Goal: Information Seeking & Learning: Learn about a topic

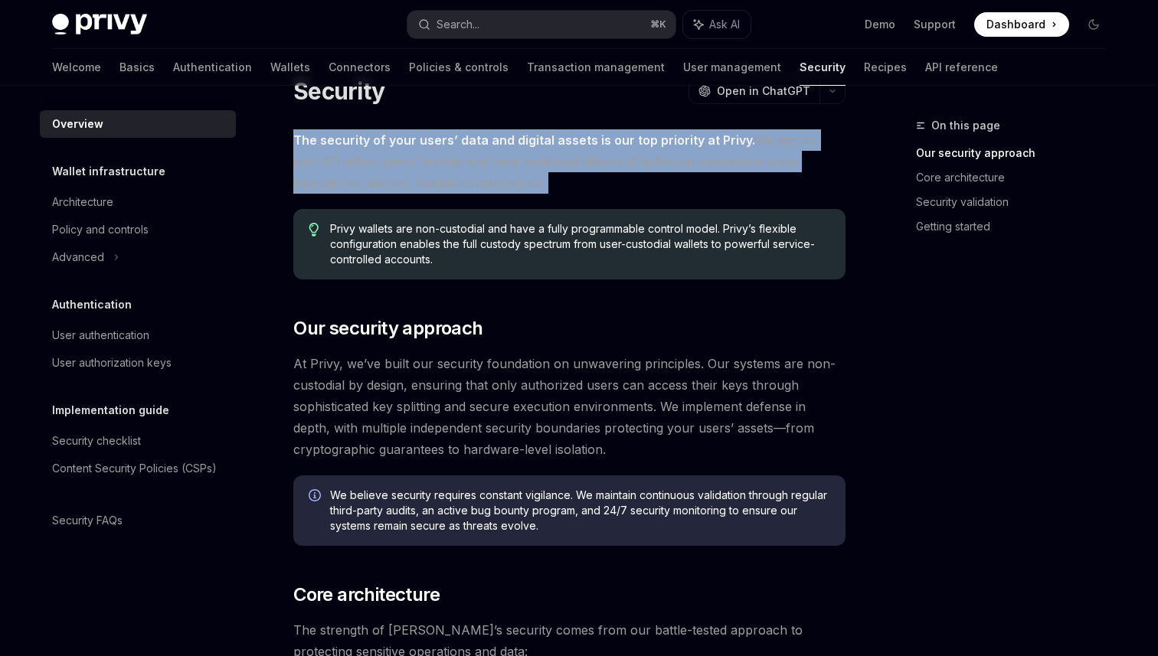
scroll to position [63, 0]
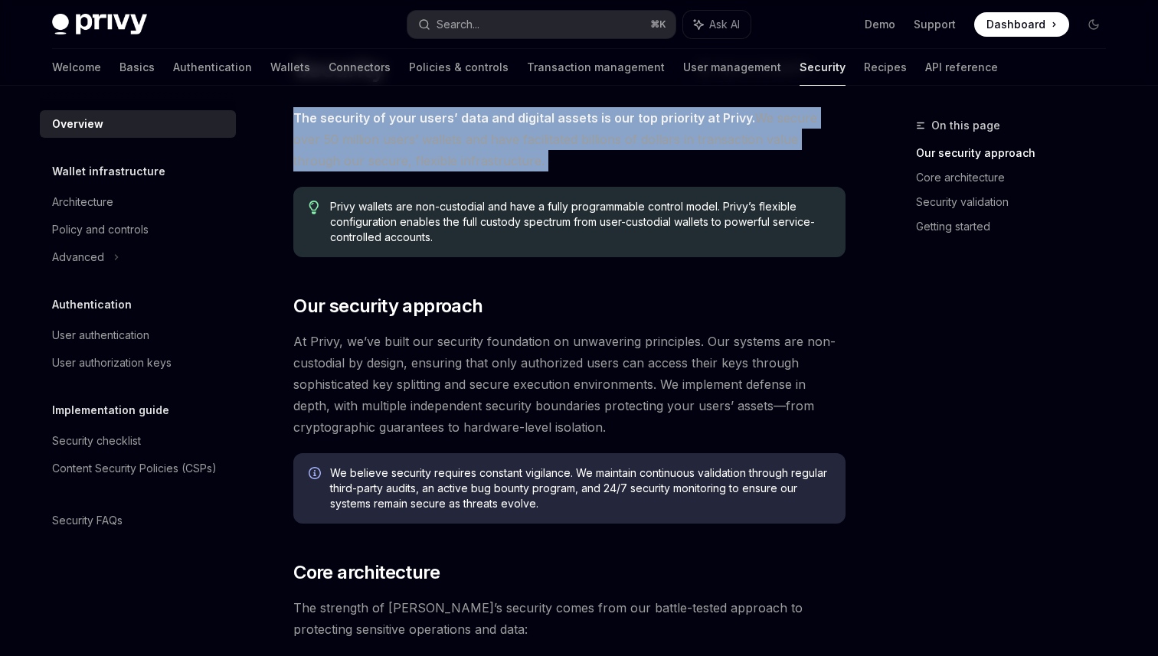
click at [407, 223] on span "Privy wallets are non-custodial and have a fully programmable control model. Pr…" at bounding box center [580, 222] width 500 height 46
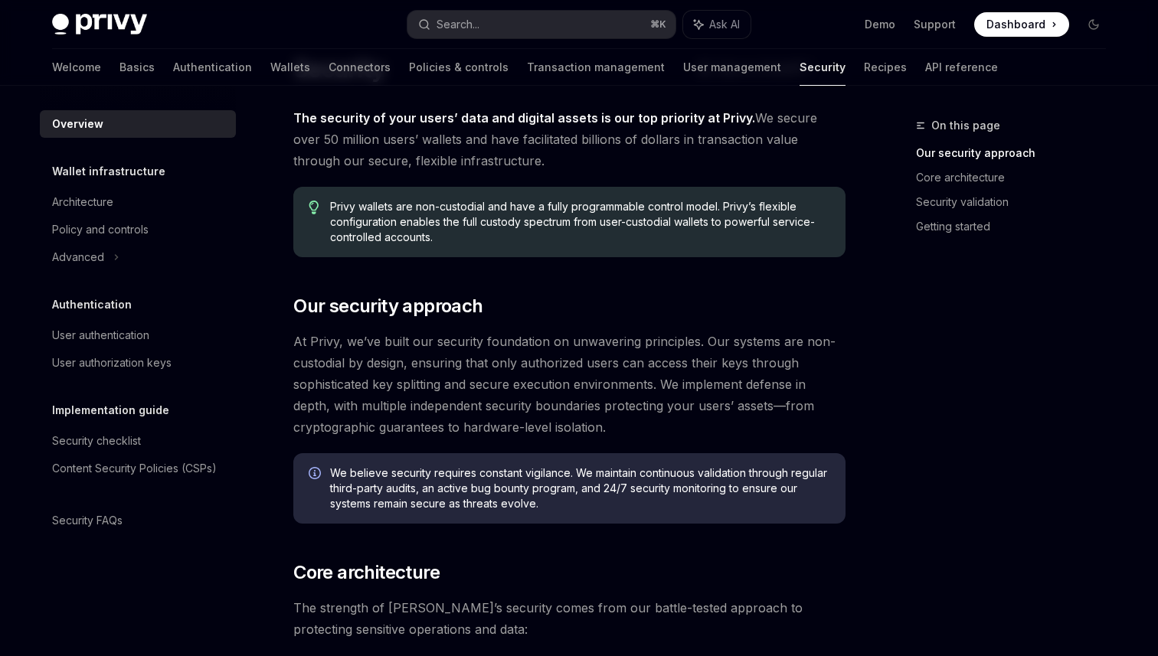
click at [407, 223] on span "Privy wallets are non-custodial and have a fully programmable control model. Pr…" at bounding box center [580, 222] width 500 height 46
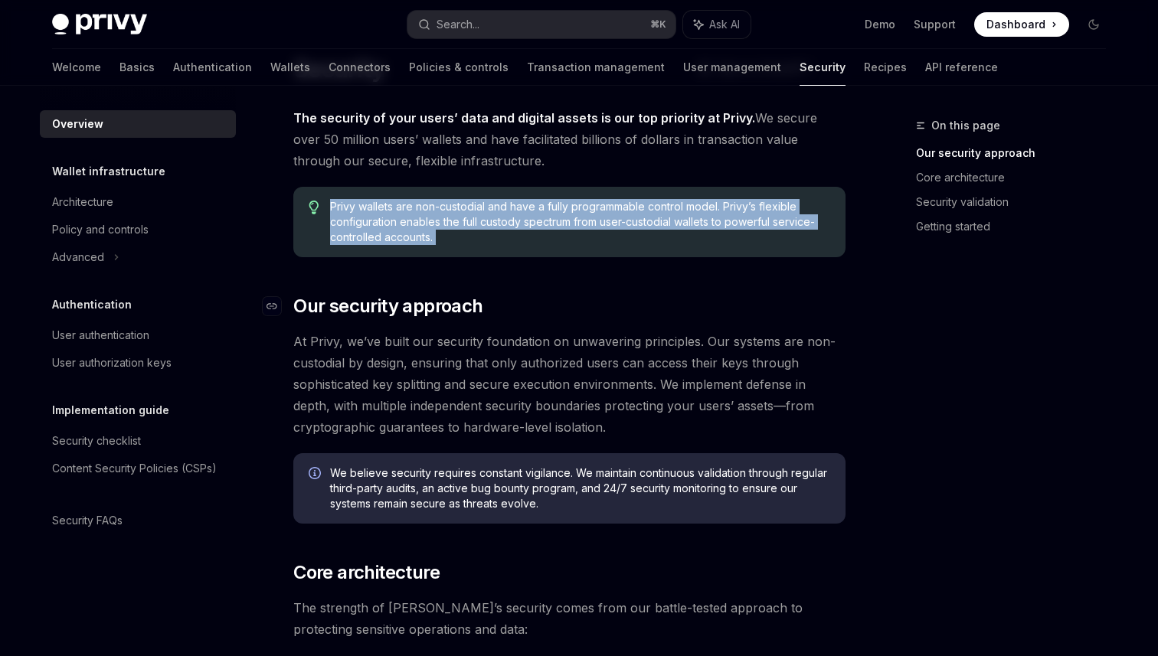
click at [536, 294] on h2 "​ Our security approach" at bounding box center [569, 306] width 552 height 25
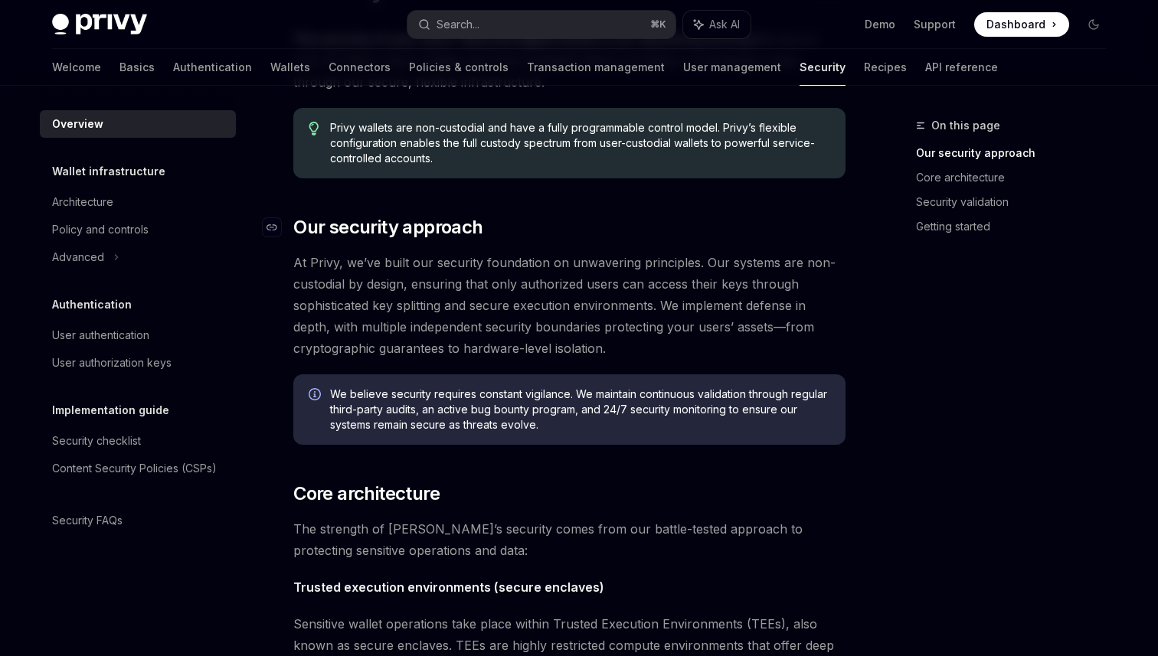
scroll to position [150, 0]
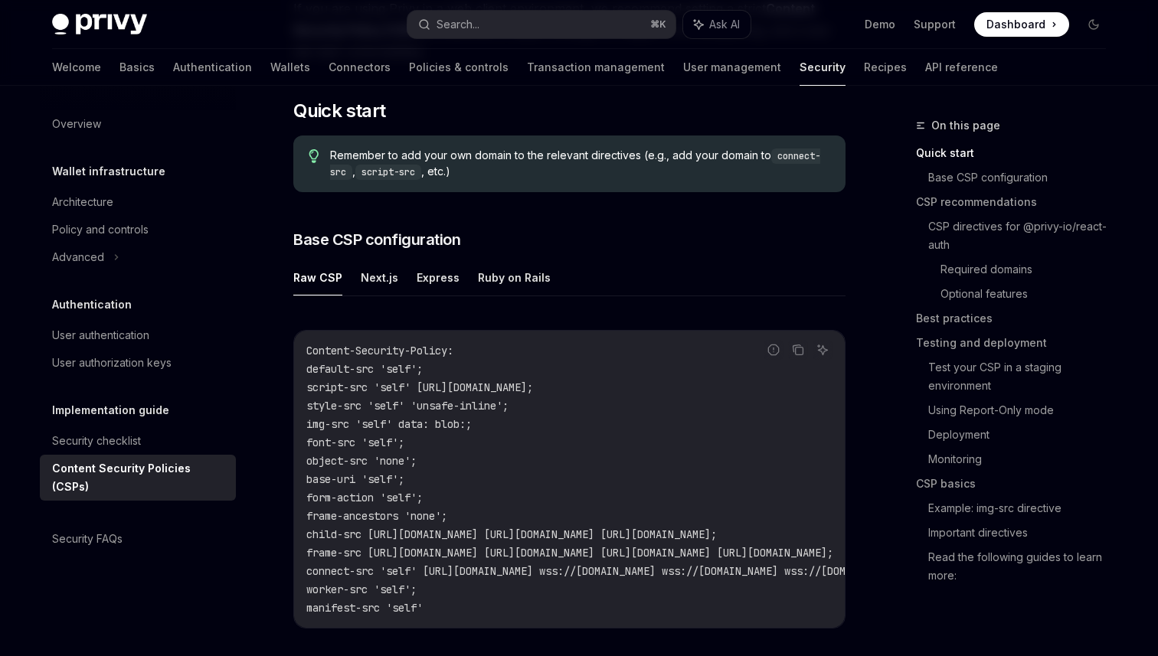
scroll to position [280, 0]
click at [378, 277] on button "Next.js" at bounding box center [380, 277] width 38 height 36
type textarea "*"
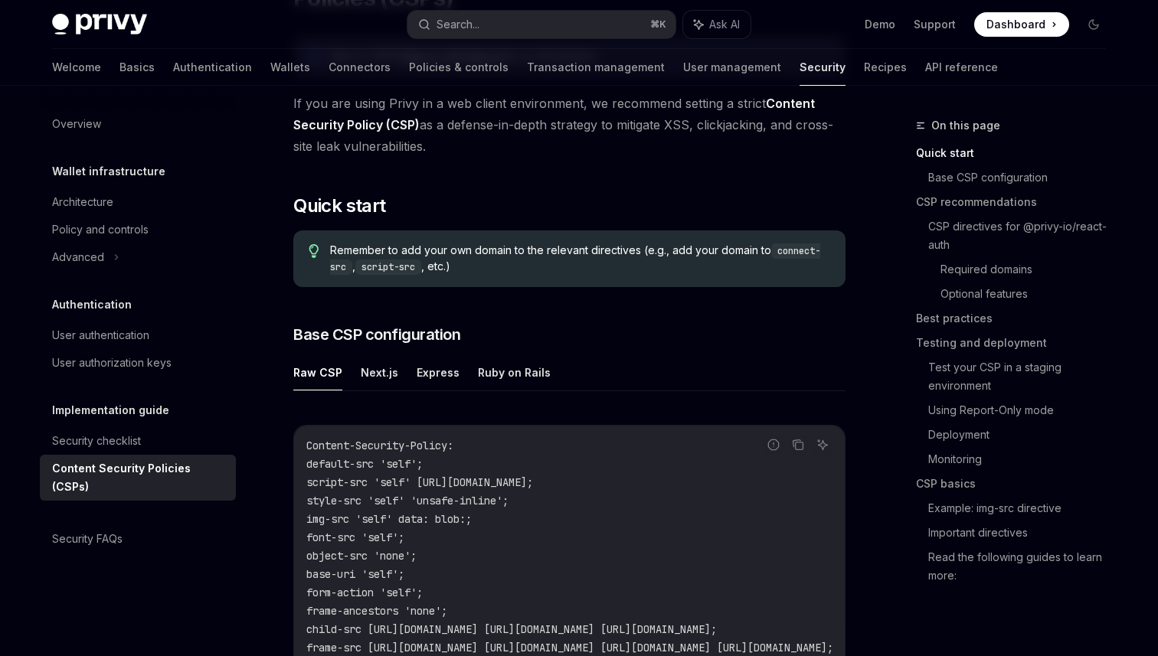
scroll to position [191, 0]
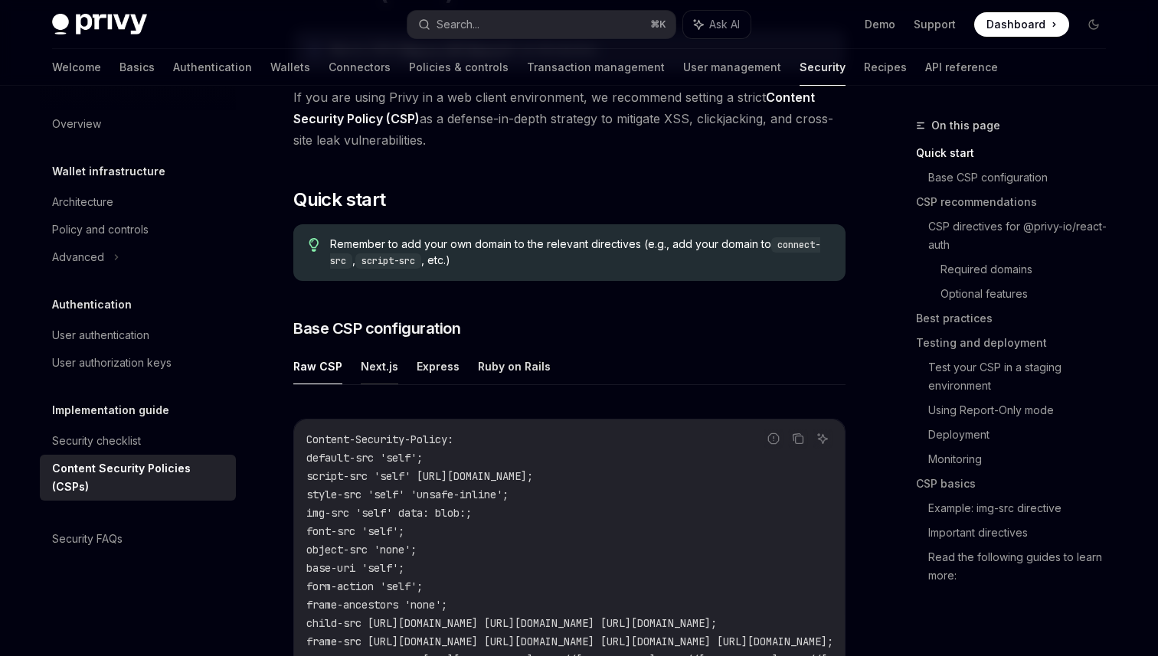
click at [384, 370] on button "Next.js" at bounding box center [380, 366] width 38 height 36
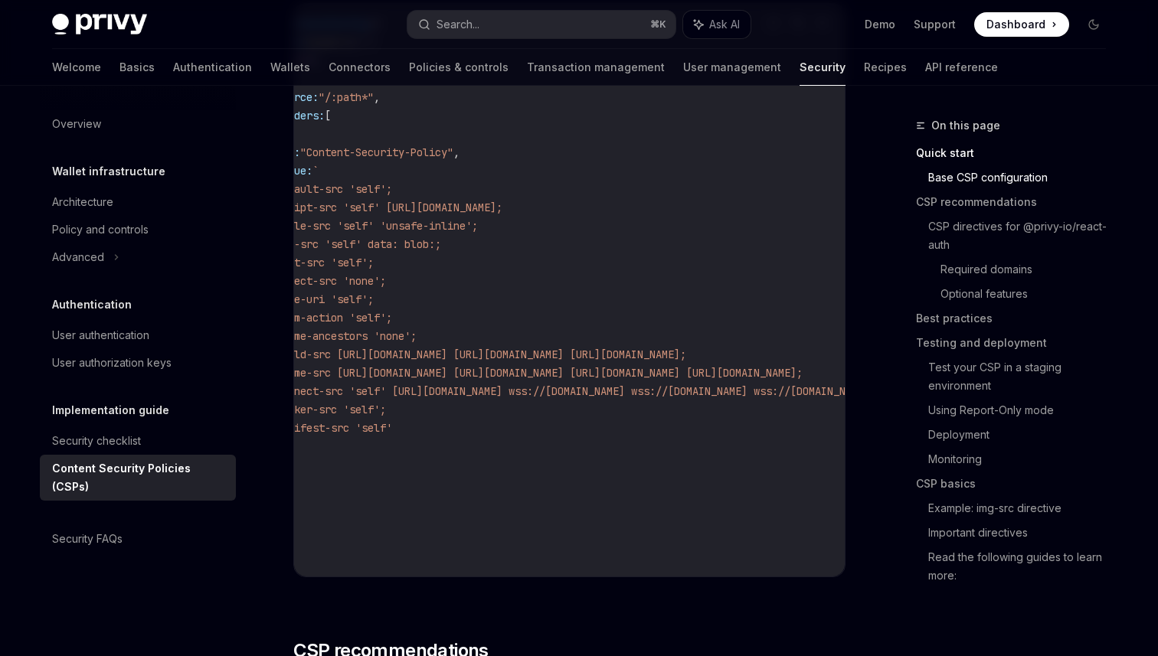
scroll to position [0, 32]
drag, startPoint x: 435, startPoint y: 355, endPoint x: 563, endPoint y: 355, distance: 127.9
click at [563, 355] on span "child-src https://auth.privy.io https://verify.walletconnect.com https://verify…" at bounding box center [479, 355] width 411 height 14
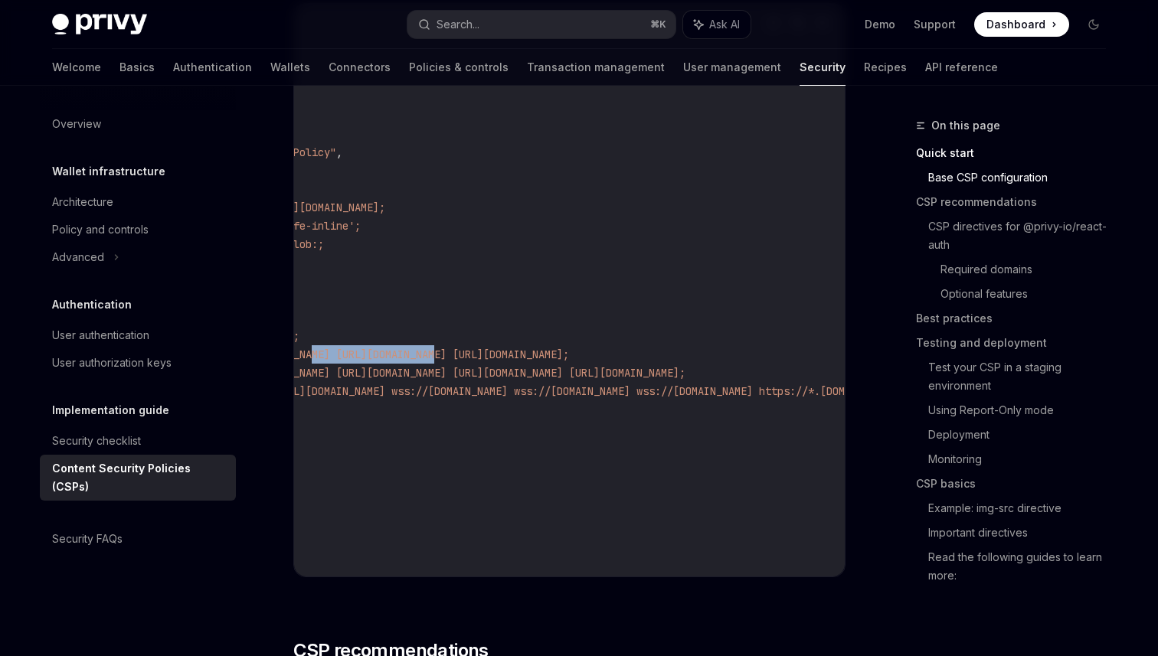
scroll to position [0, 178]
drag, startPoint x: 437, startPoint y: 352, endPoint x: 630, endPoint y: 352, distance: 192.2
click at [538, 352] on span "child-src https://auth.privy.io https://verify.walletconnect.com https://verify…" at bounding box center [333, 355] width 411 height 14
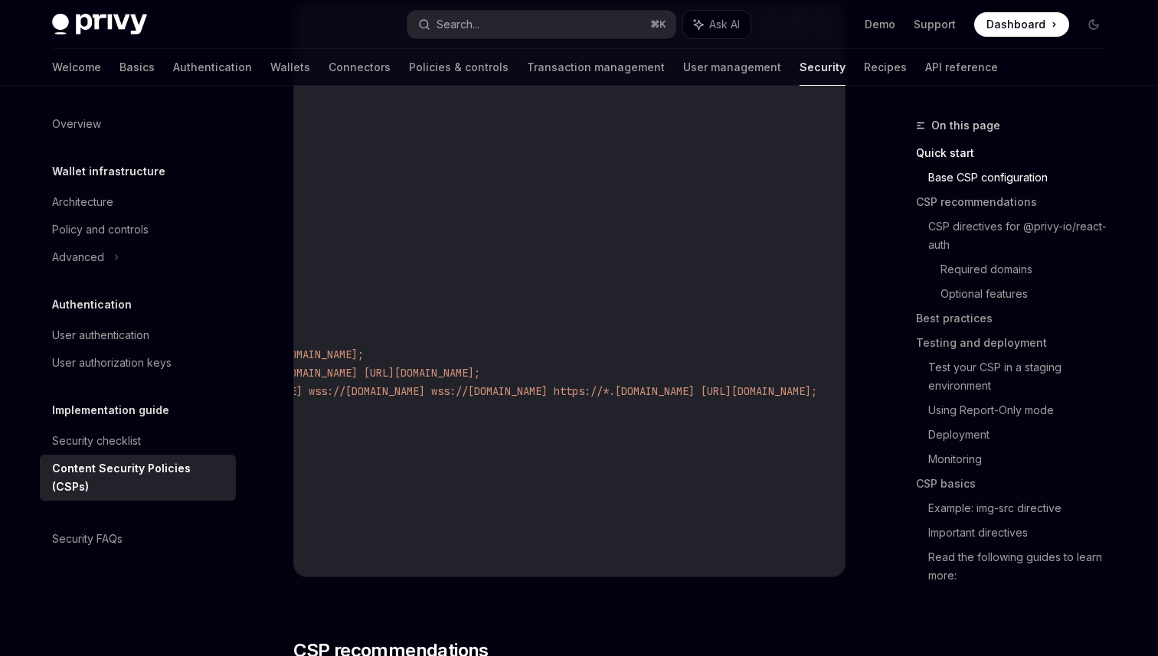
scroll to position [0, 319]
click at [398, 358] on span "child-src https://auth.privy.io https://verify.walletconnect.com https://verify…" at bounding box center [193, 355] width 411 height 14
drag, startPoint x: 508, startPoint y: 354, endPoint x: 700, endPoint y: 352, distance: 192.3
click at [398, 352] on span "child-src https://auth.privy.io https://verify.walletconnect.com https://verify…" at bounding box center [193, 355] width 411 height 14
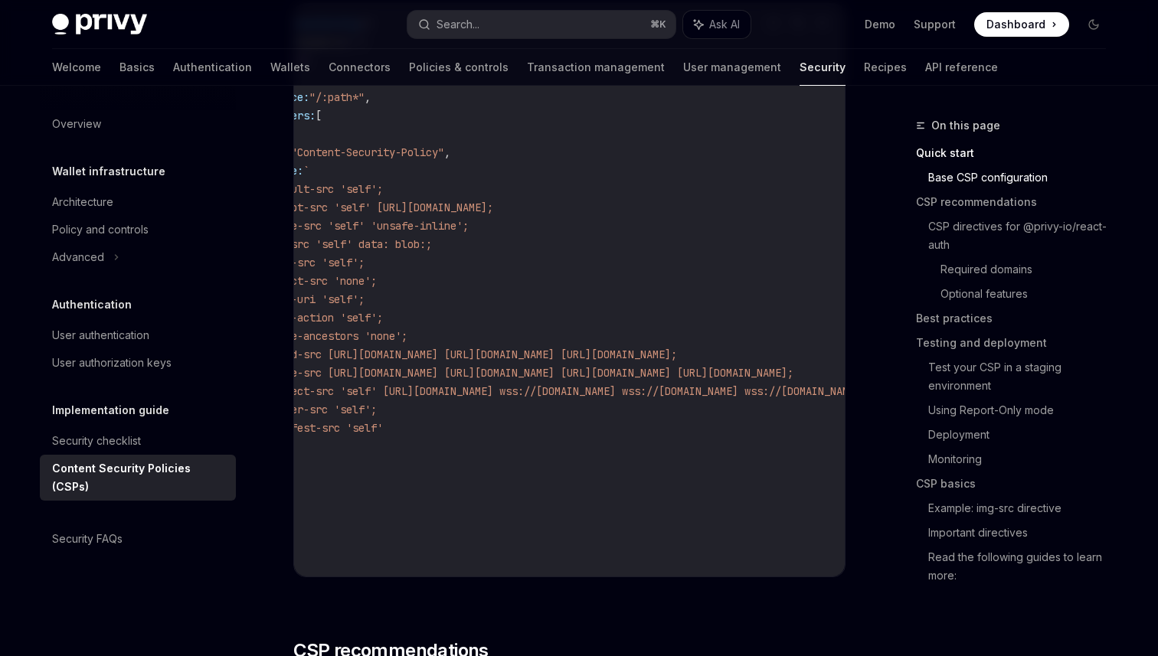
scroll to position [0, 0]
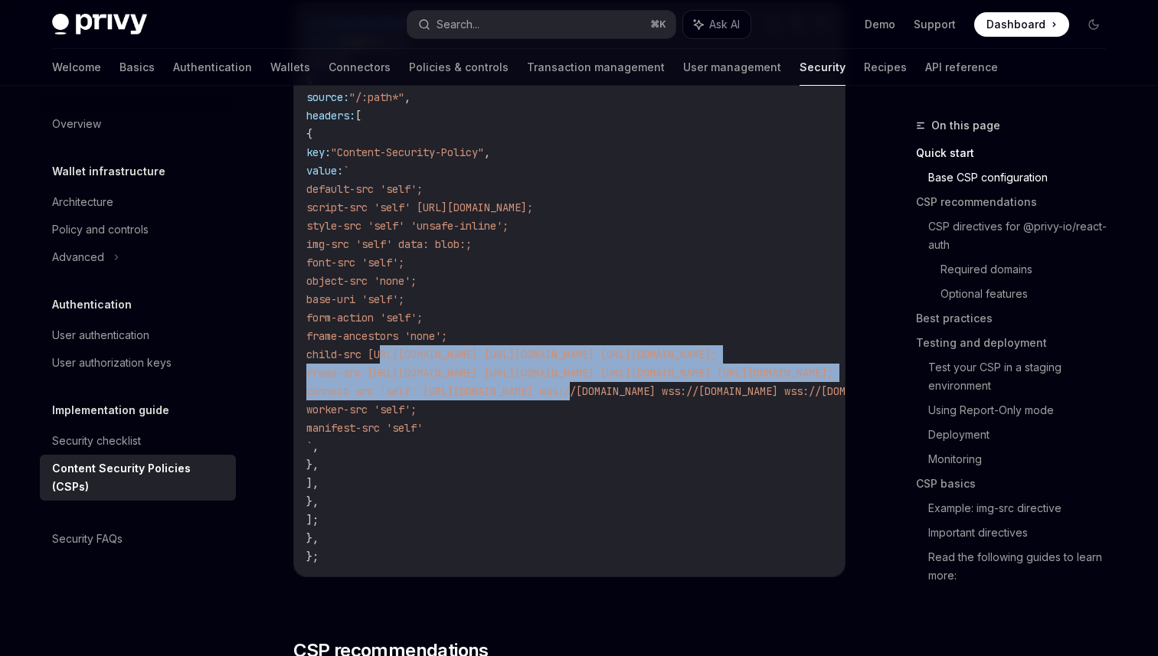
drag, startPoint x: 585, startPoint y: 385, endPoint x: 384, endPoint y: 357, distance: 202.7
click at [384, 357] on code "const nextConfig = { async headers () { return [ { source: "/:path*" , headers:…" at bounding box center [756, 290] width 901 height 551
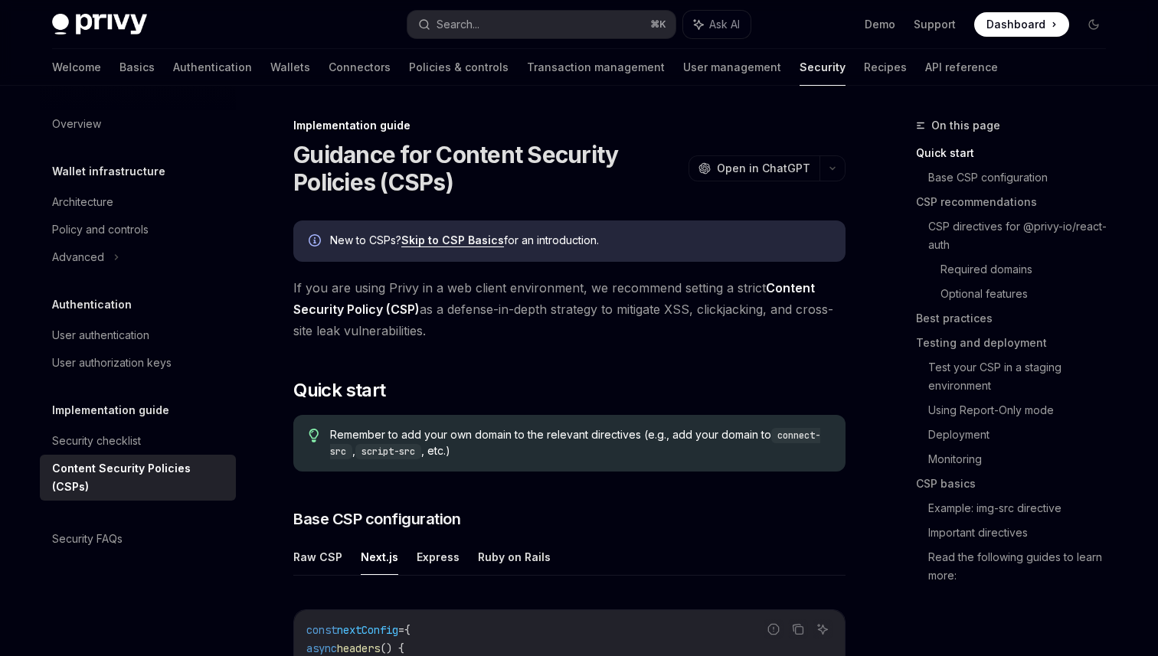
click at [368, 568] on button "Next.js" at bounding box center [380, 557] width 38 height 36
type textarea "*"
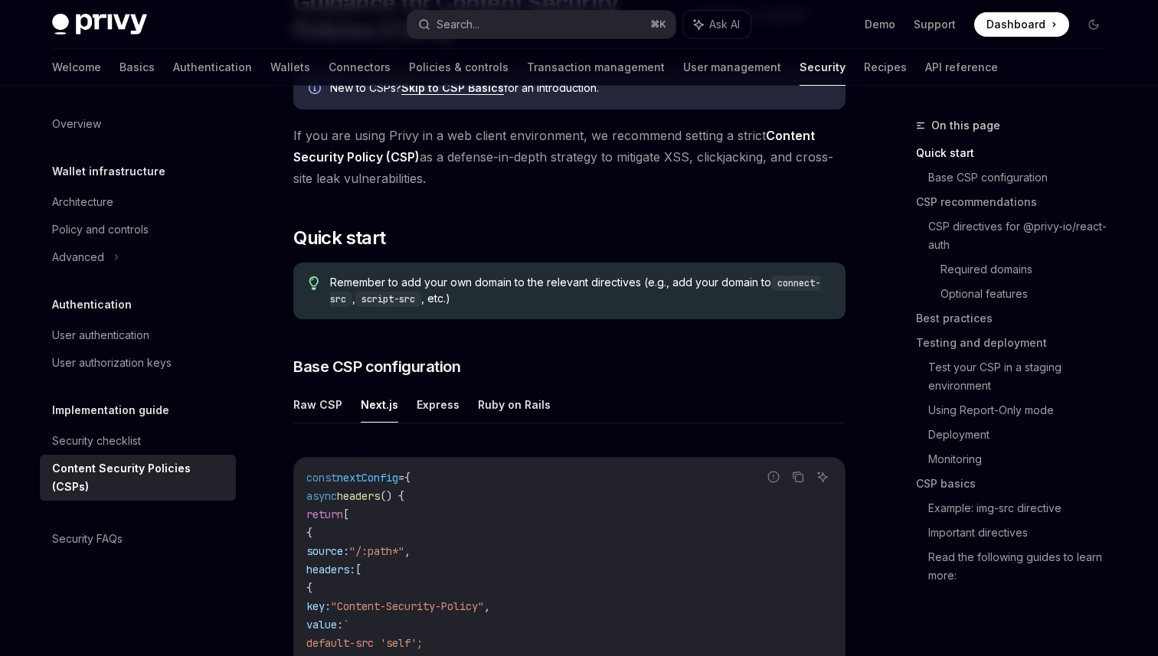
scroll to position [153, 0]
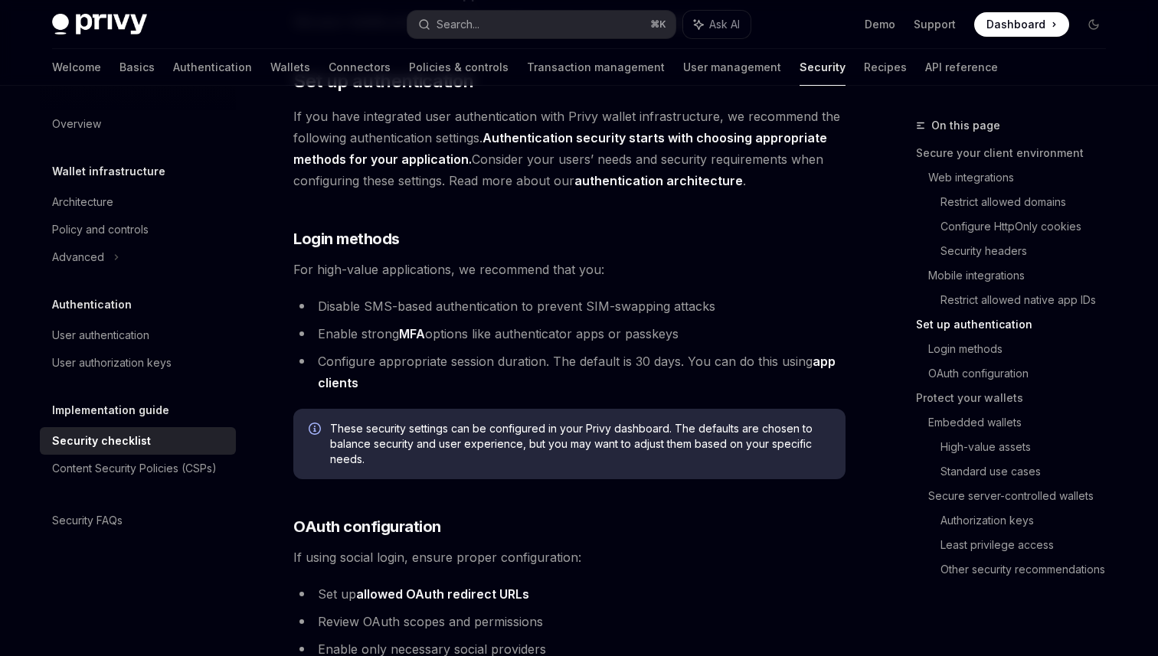
scroll to position [1294, 0]
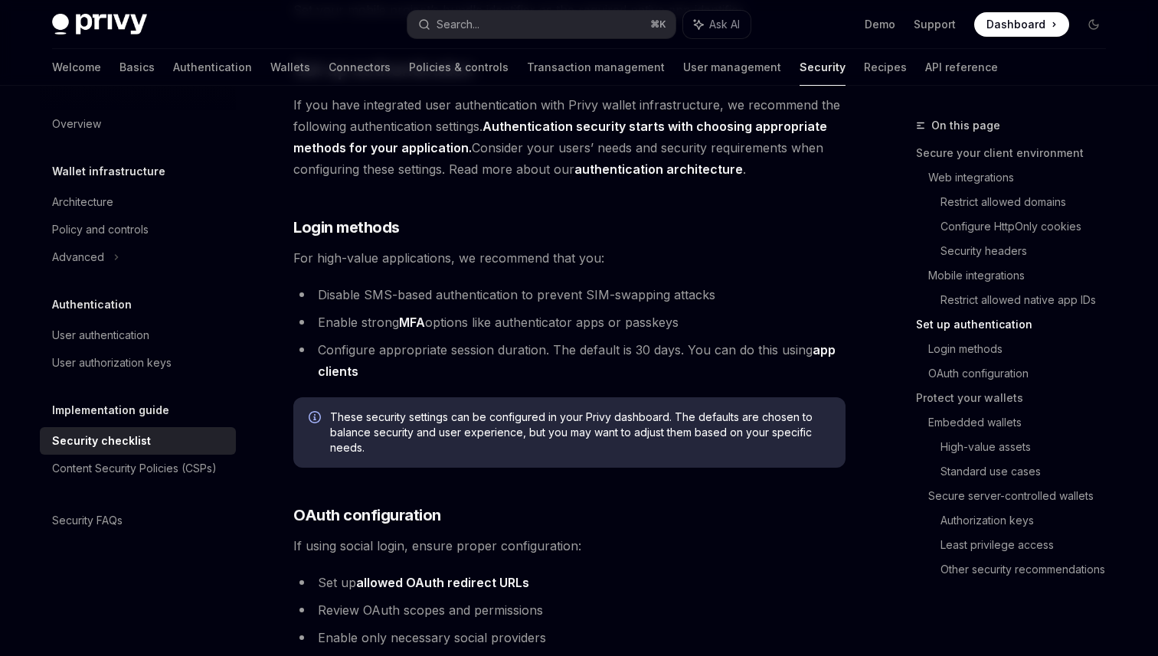
click at [370, 247] on span "For high-value applications, we recommend that you:" at bounding box center [569, 257] width 552 height 21
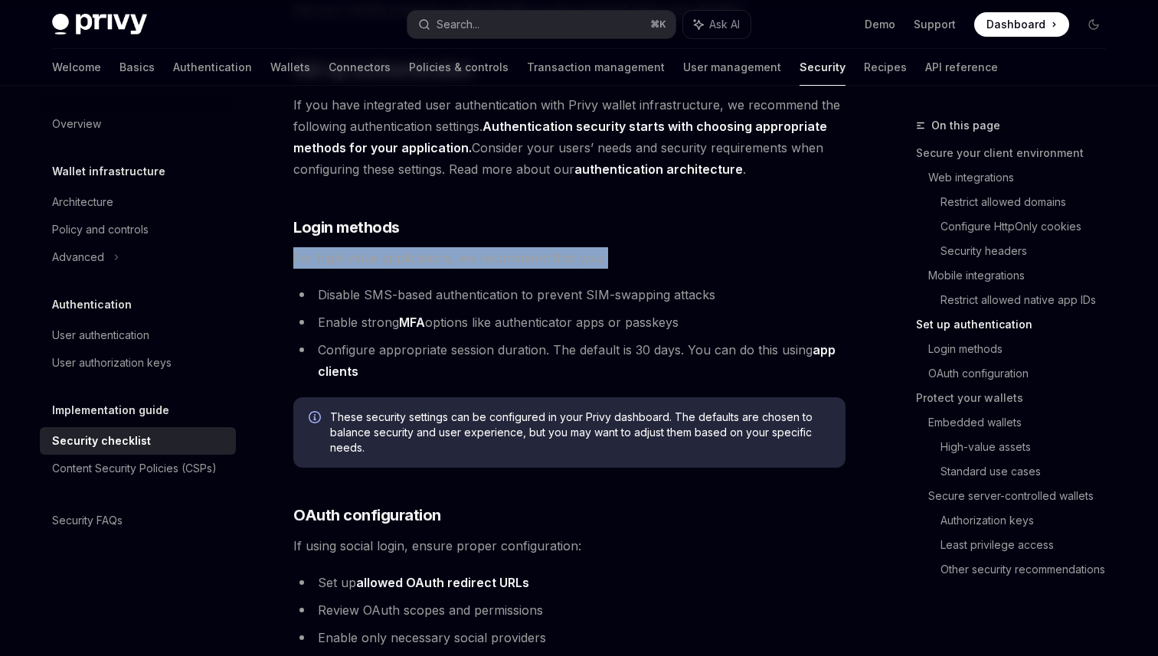
click at [445, 314] on ul "Disable SMS-based authentication to prevent SIM-swapping attacks Enable strong …" at bounding box center [569, 333] width 552 height 98
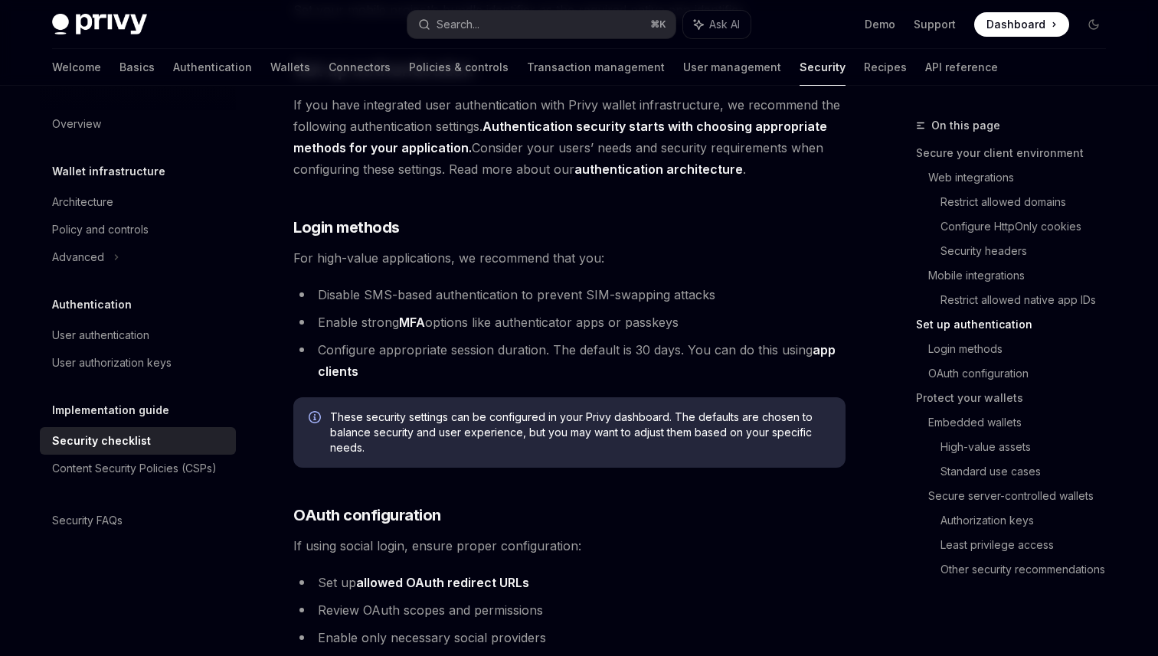
click at [445, 314] on ul "Disable SMS-based authentication to prevent SIM-swapping attacks Enable strong …" at bounding box center [569, 333] width 552 height 98
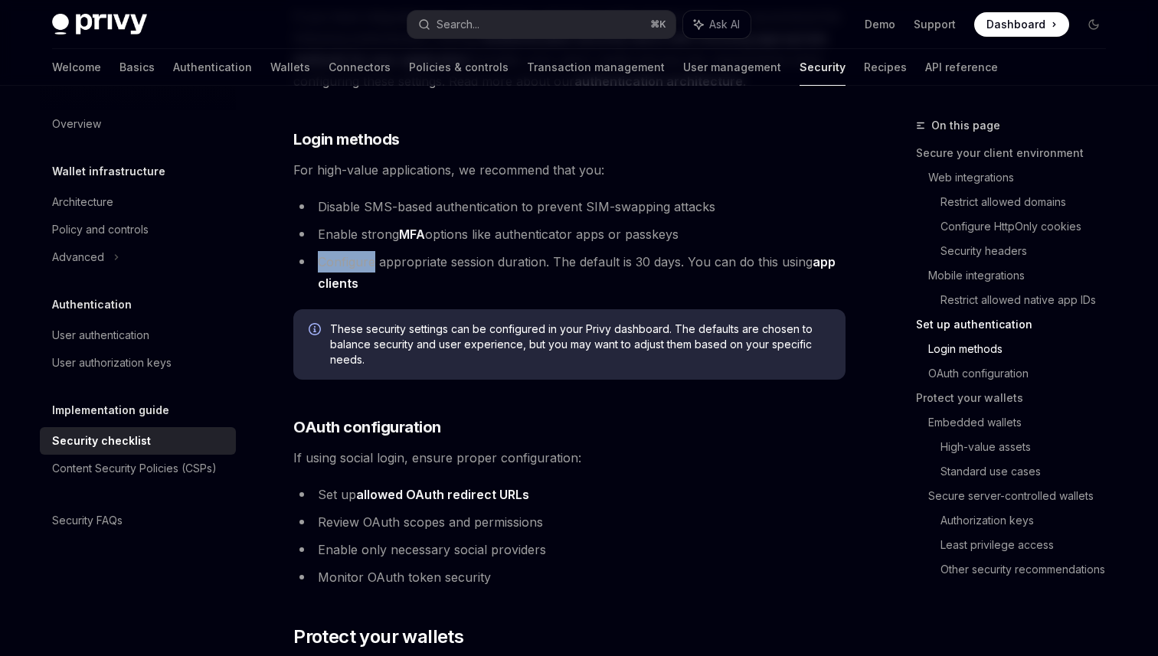
scroll to position [1382, 0]
click at [605, 250] on li "Configure appropriate session duration. The default is 30 days. You can do this…" at bounding box center [569, 271] width 552 height 43
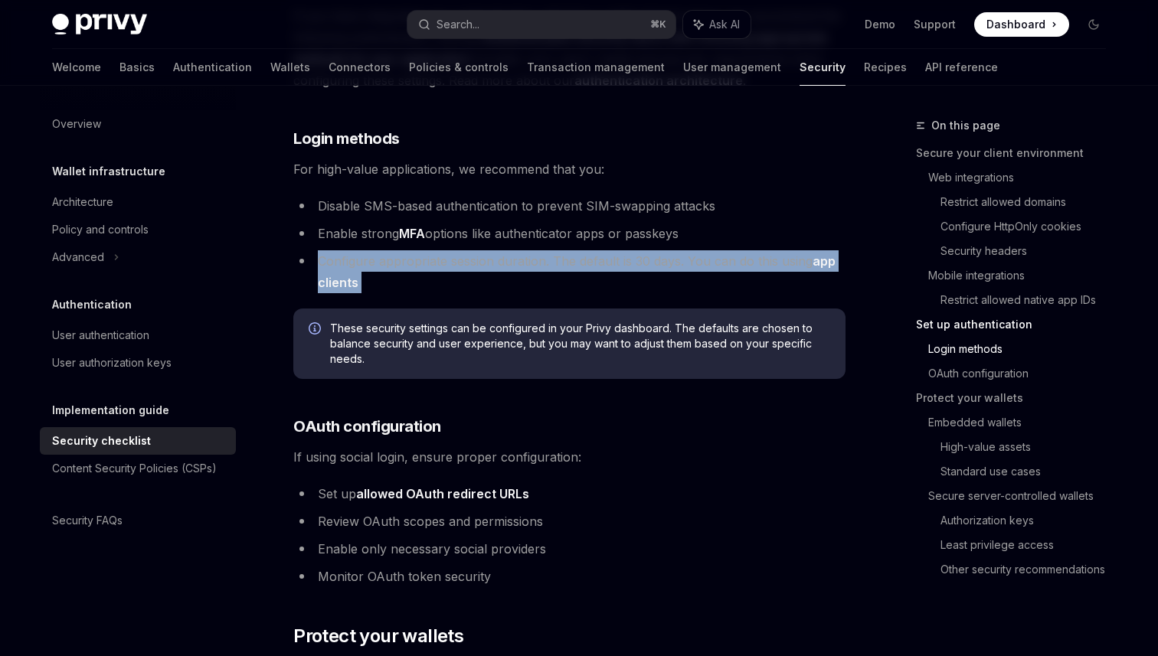
click at [605, 250] on li "Configure appropriate session duration. The default is 30 days. You can do this…" at bounding box center [569, 271] width 552 height 43
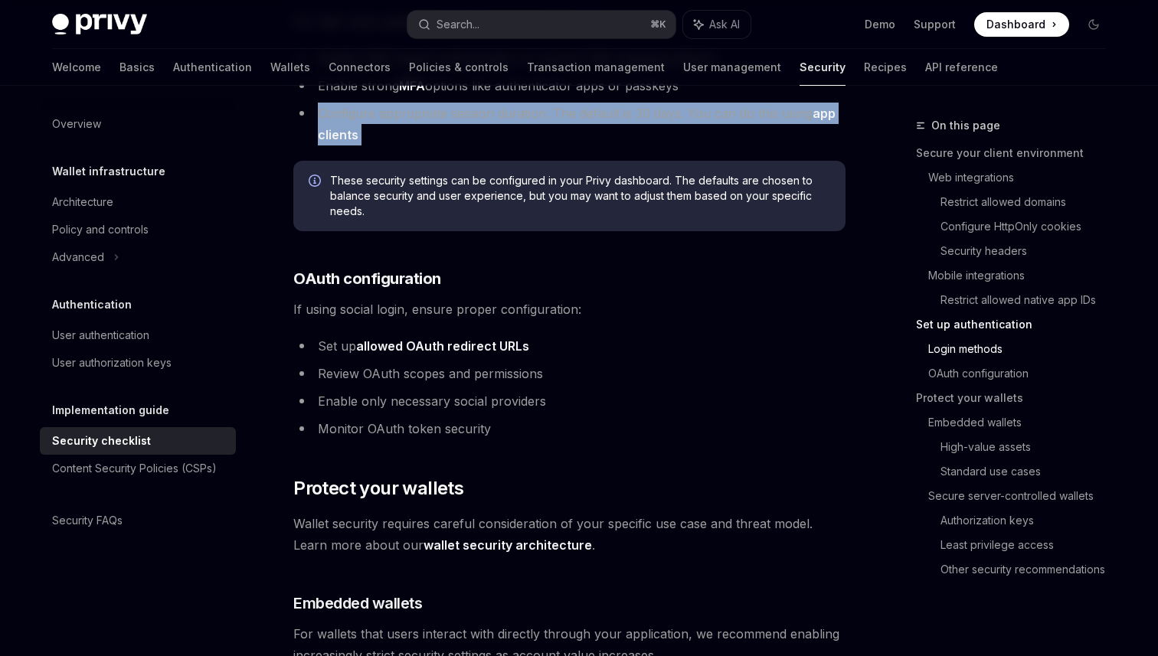
scroll to position [1553, 0]
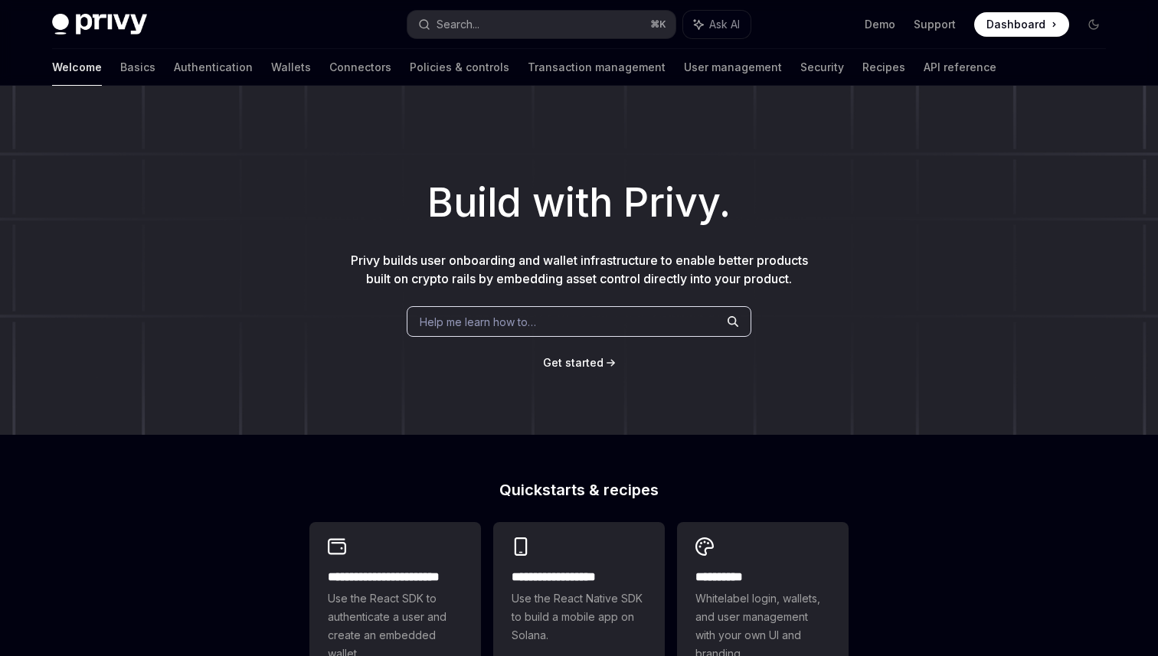
click at [1009, 33] on span at bounding box center [1021, 24] width 95 height 25
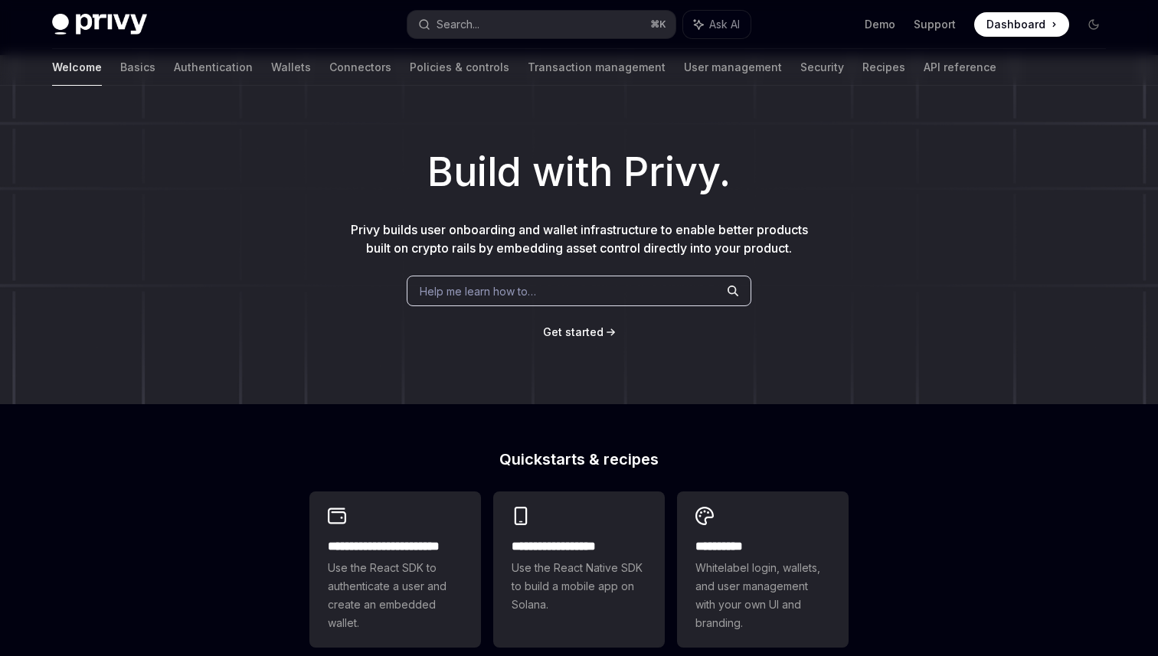
scroll to position [35, 0]
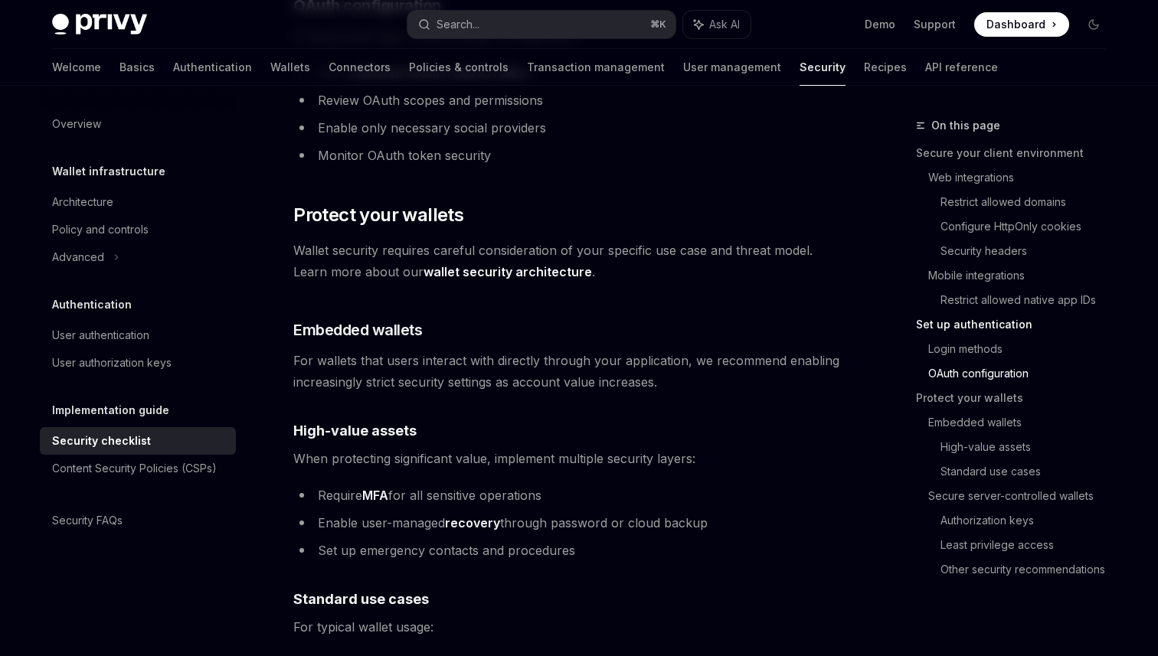
scroll to position [1835, 0]
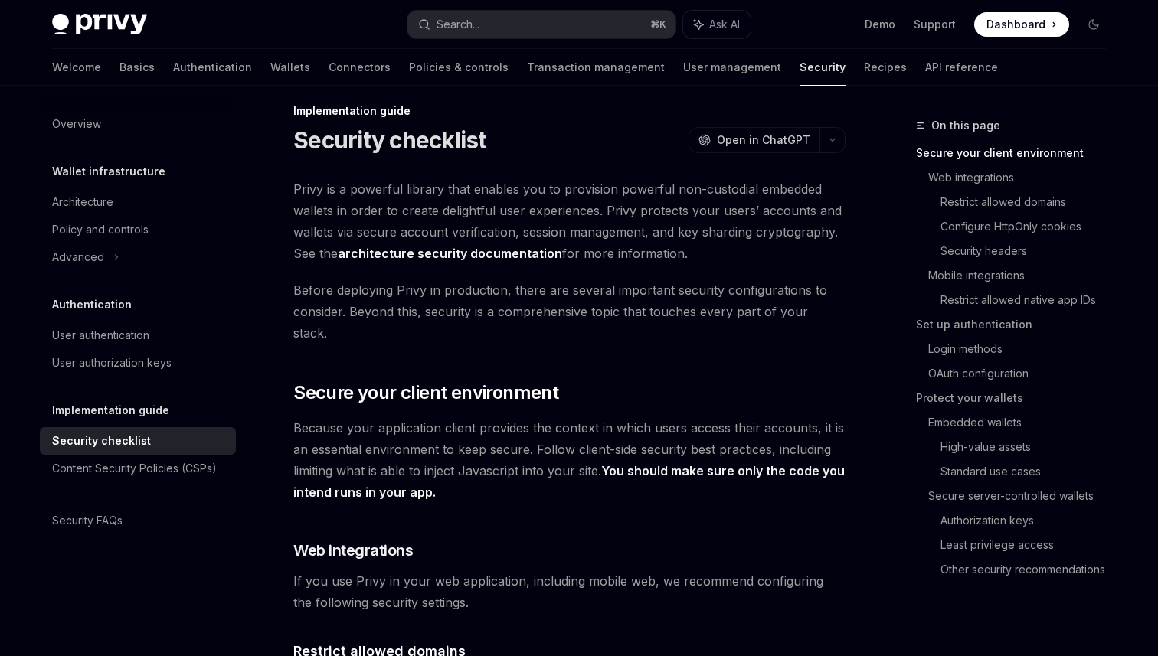
scroll to position [15, 0]
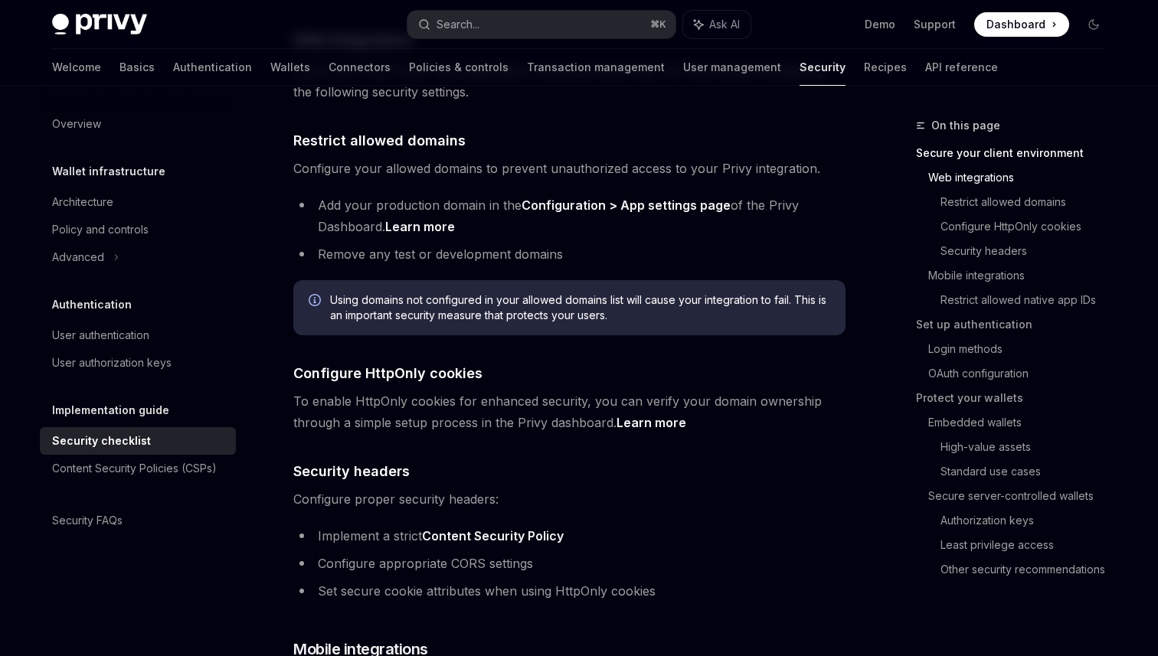
scroll to position [532, 0]
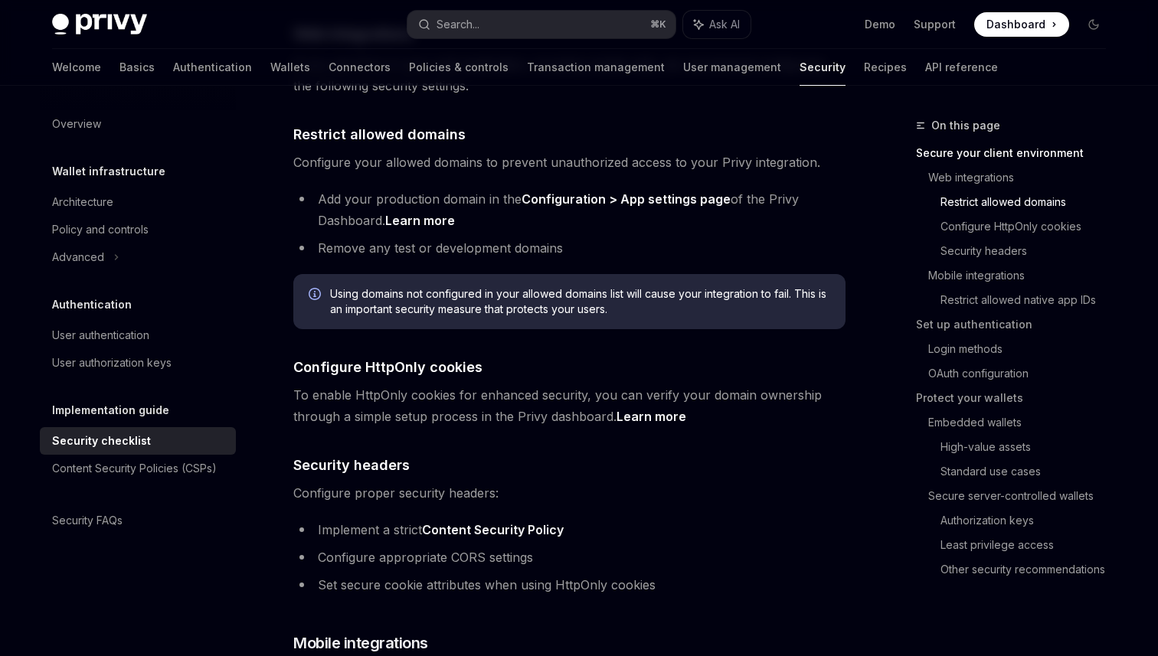
click at [408, 392] on span "To enable HttpOnly cookies for enhanced security, you can verify your domain ow…" at bounding box center [569, 405] width 552 height 43
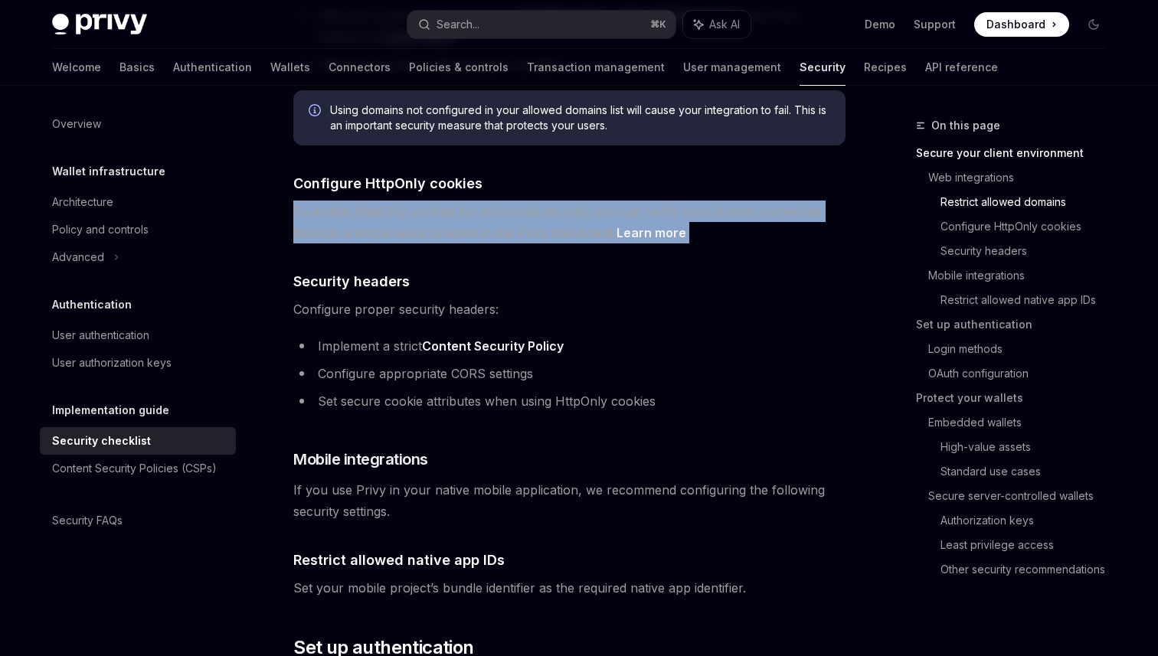
scroll to position [730, 0]
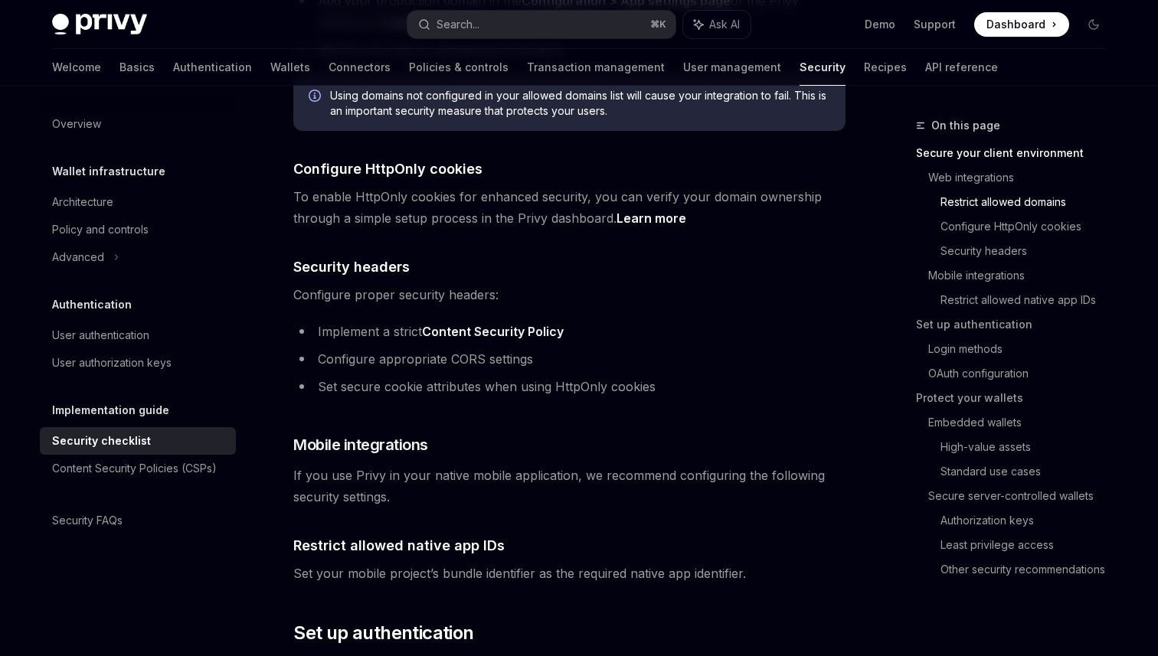
click at [331, 321] on li "Implement a strict Content Security Policy" at bounding box center [569, 331] width 552 height 21
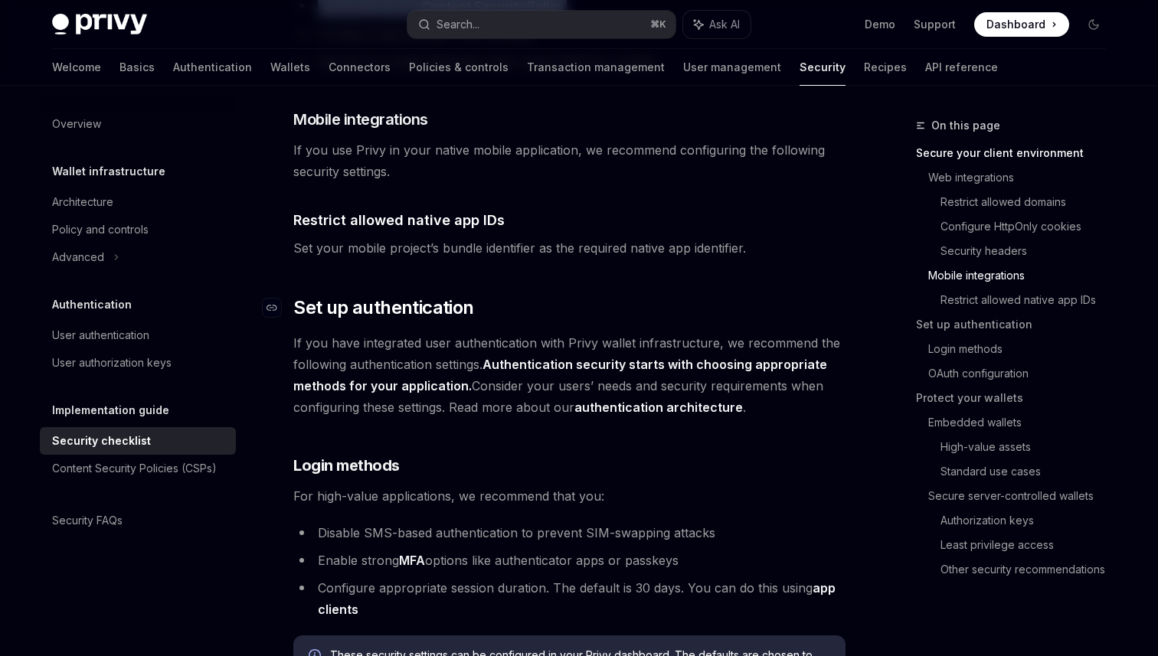
scroll to position [1065, 0]
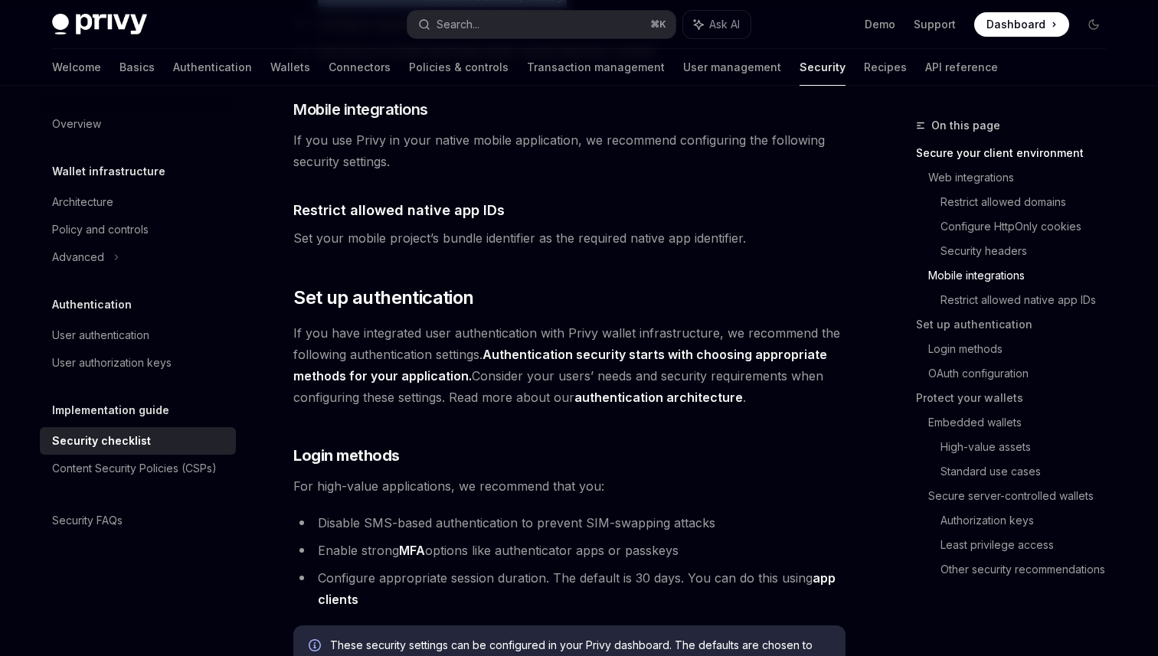
click at [362, 322] on span "If you have integrated user authentication with Privy wallet infrastructure, we…" at bounding box center [569, 365] width 552 height 86
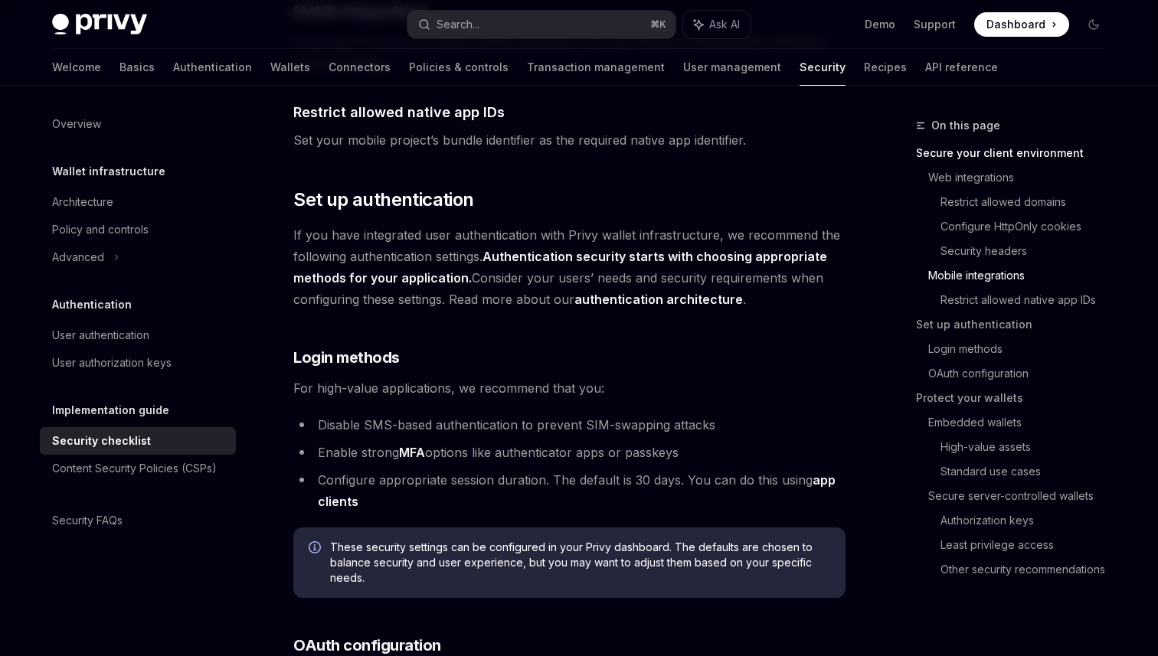
scroll to position [1170, 0]
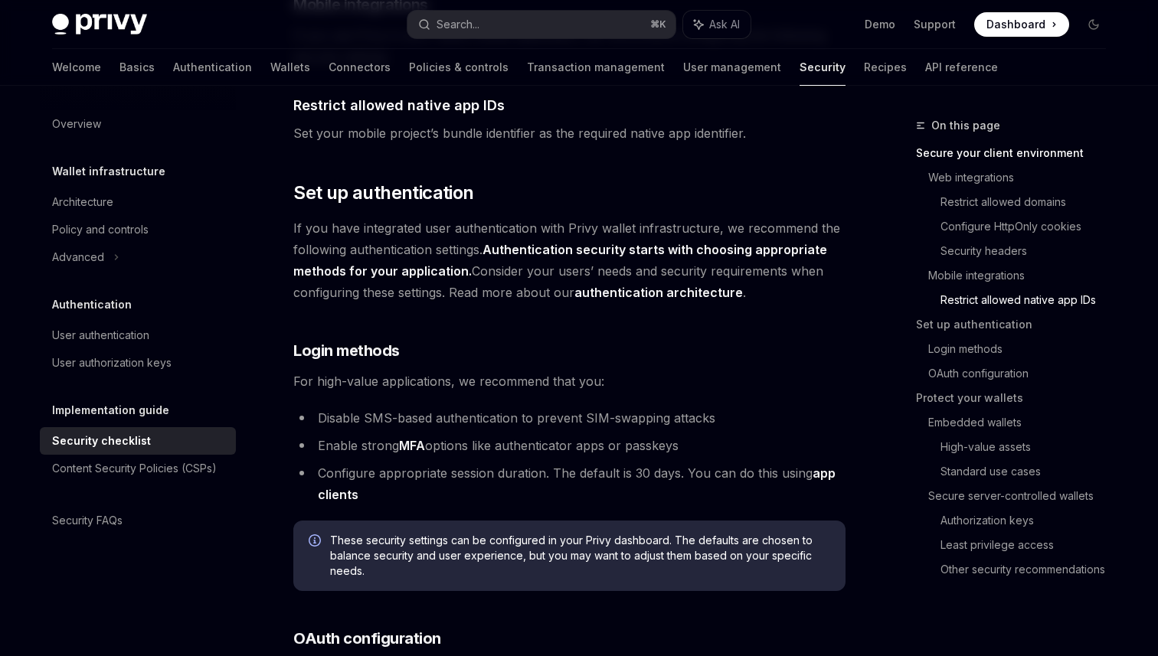
click at [538, 242] on strong "Authentication security starts with choosing appropriate methods for your appli…" at bounding box center [560, 260] width 534 height 37
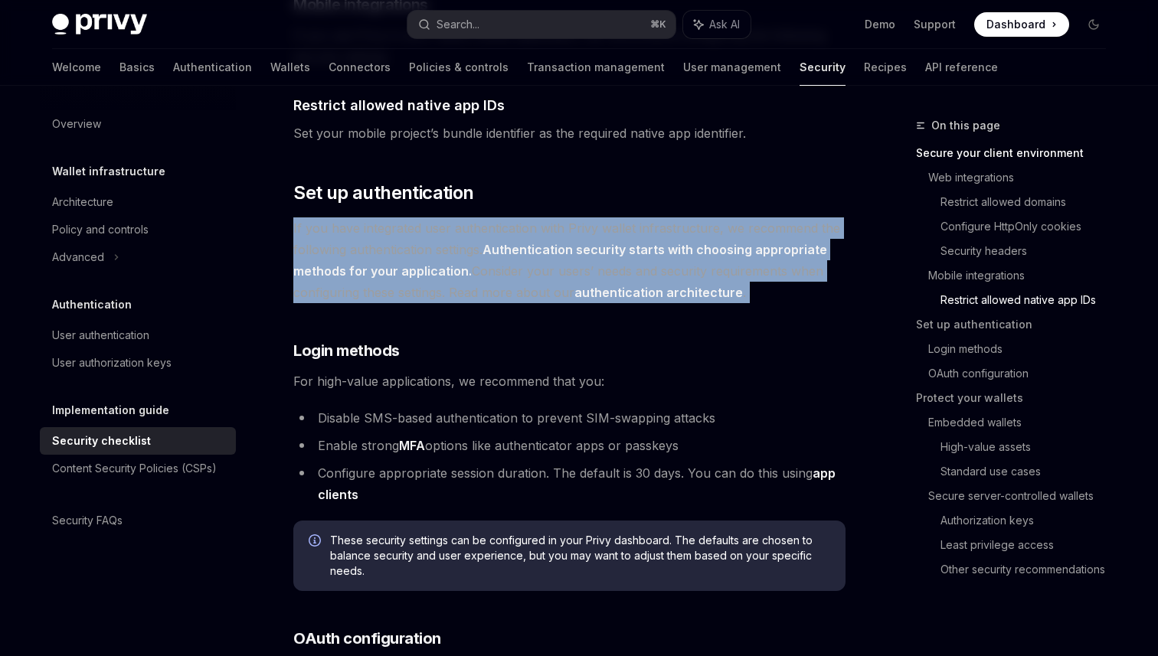
click at [538, 242] on strong "Authentication security starts with choosing appropriate methods for your appli…" at bounding box center [560, 260] width 534 height 37
click at [485, 272] on span "If you have integrated user authentication with Privy wallet infrastructure, we…" at bounding box center [569, 261] width 552 height 86
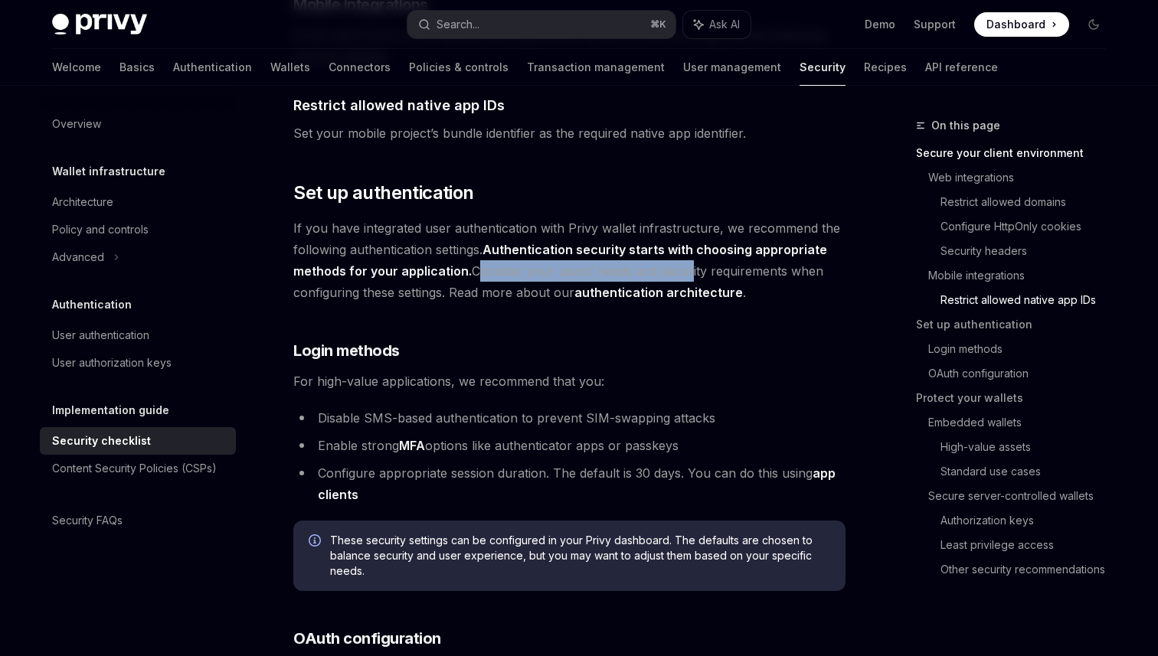
drag, startPoint x: 472, startPoint y: 247, endPoint x: 685, endPoint y: 247, distance: 212.9
click at [685, 247] on span "If you have integrated user authentication with Privy wallet infrastructure, we…" at bounding box center [569, 261] width 552 height 86
click at [657, 285] on link "authentication architecture" at bounding box center [658, 293] width 169 height 16
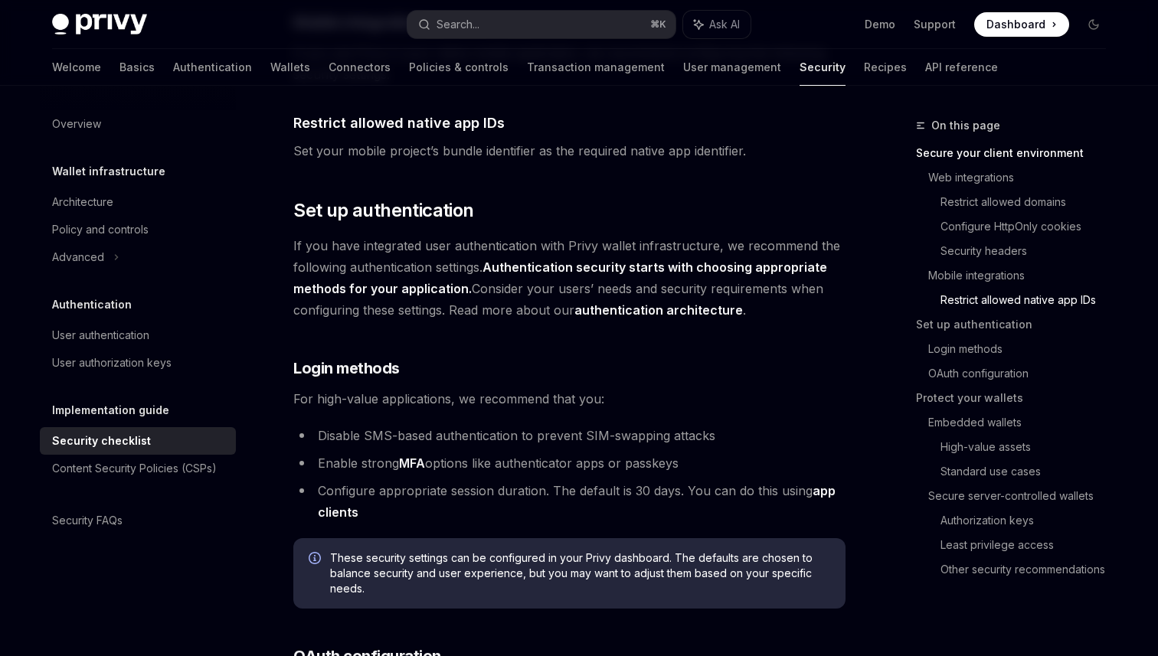
scroll to position [1170, 0]
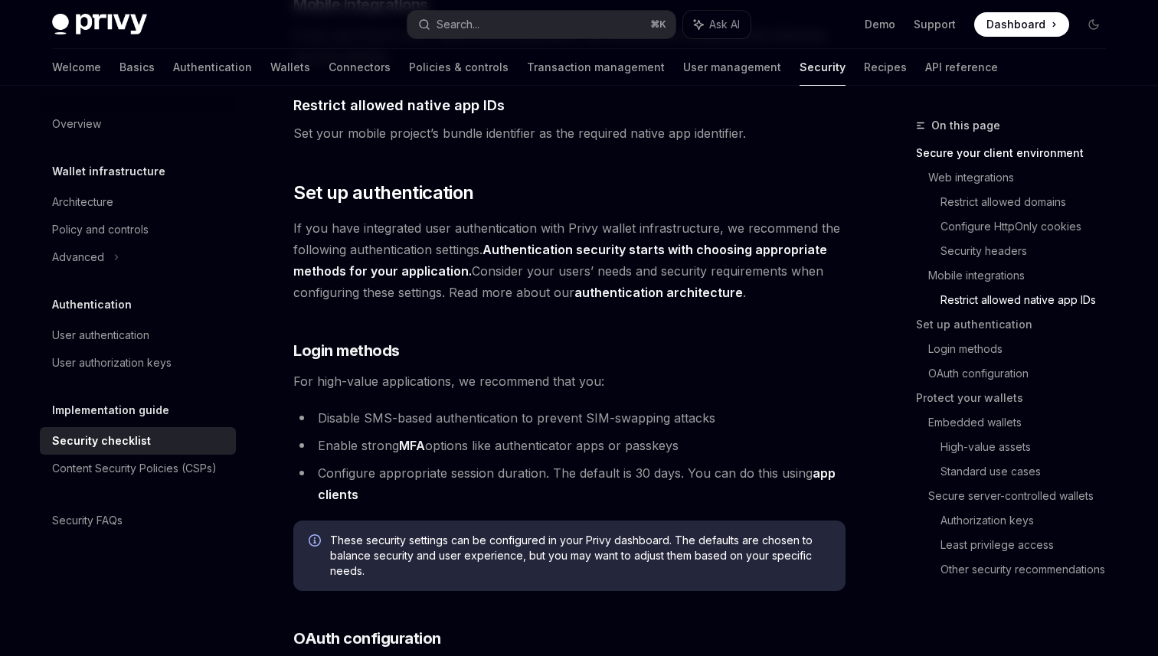
click at [434, 218] on span "If you have integrated user authentication with Privy wallet infrastructure, we…" at bounding box center [569, 261] width 552 height 86
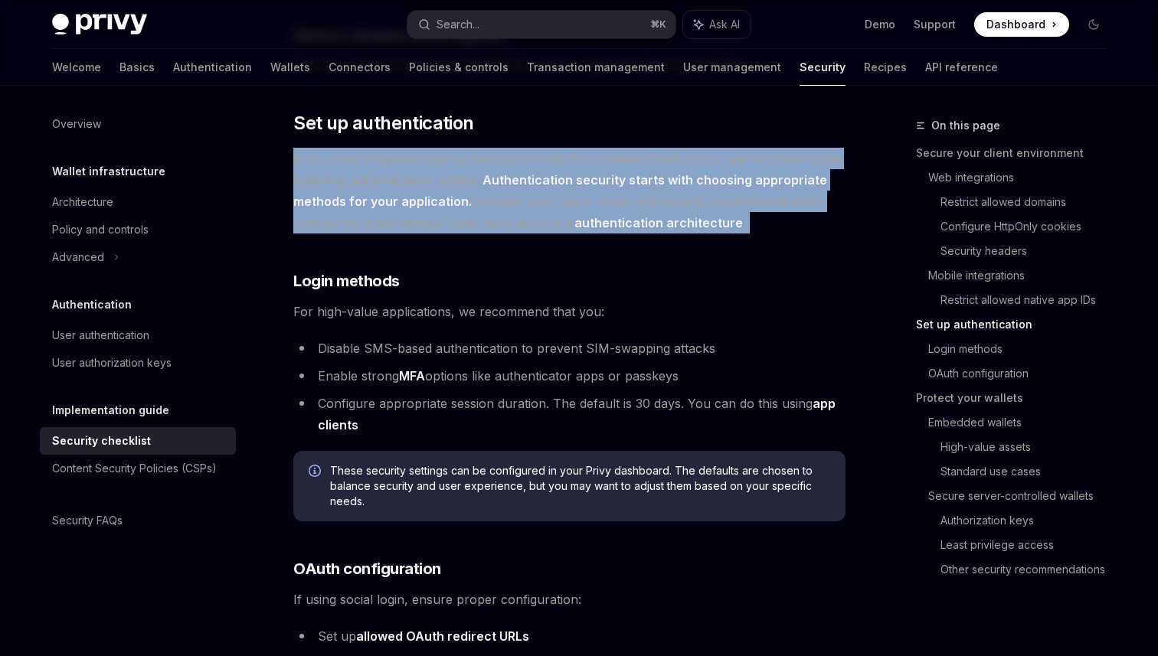
scroll to position [1255, 0]
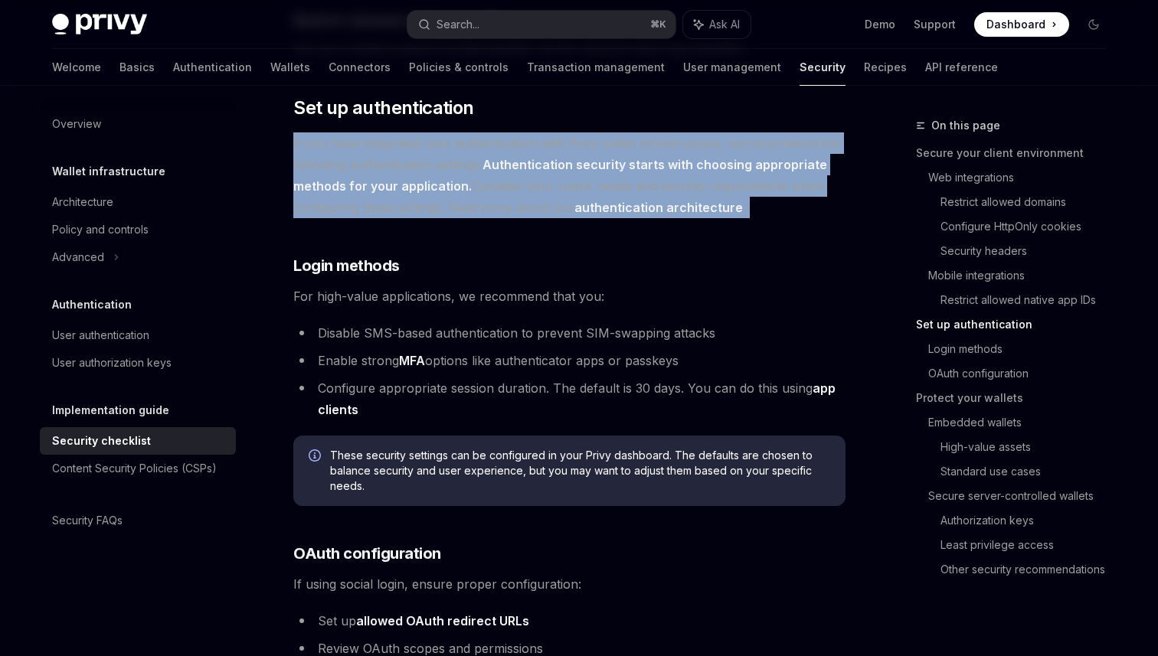
click at [406, 322] on li "Disable SMS-based authentication to prevent SIM-swapping attacks" at bounding box center [569, 332] width 552 height 21
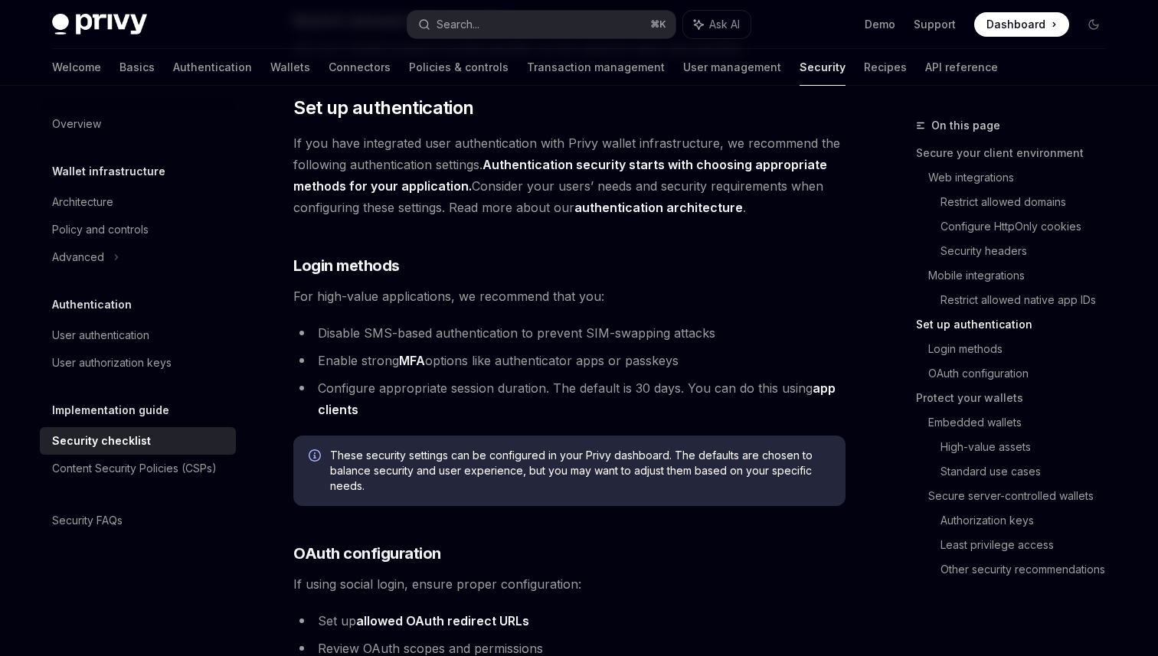
click at [406, 322] on li "Disable SMS-based authentication to prevent SIM-swapping attacks" at bounding box center [569, 332] width 552 height 21
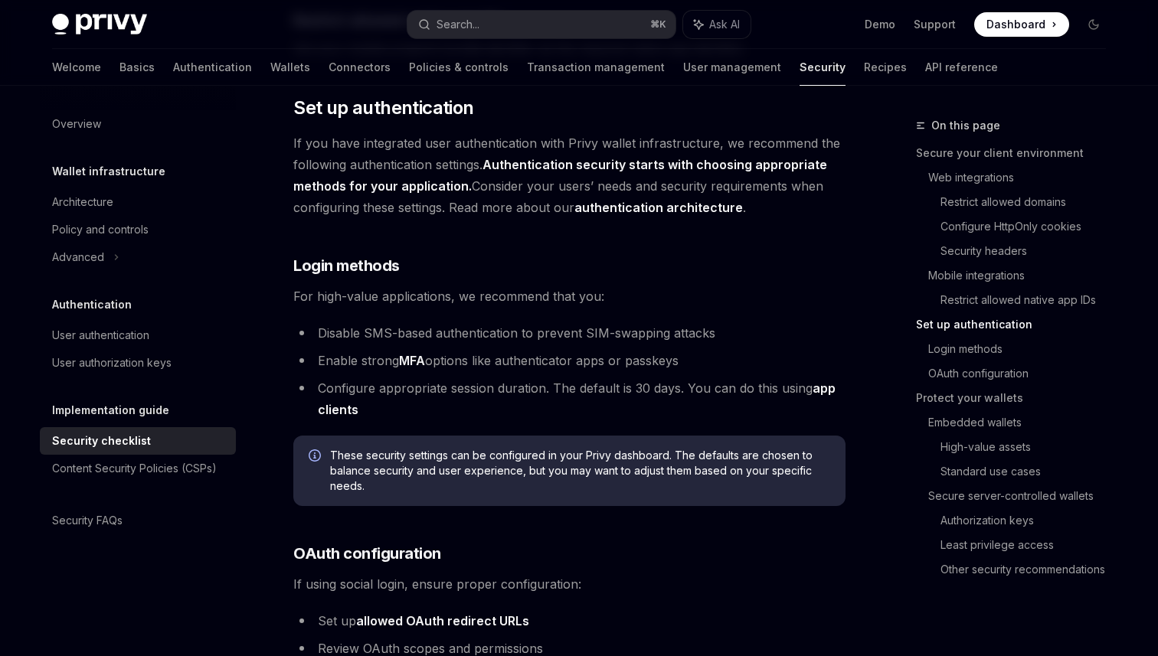
click at [456, 378] on li "Configure appropriate session duration. The default is 30 days. You can do this…" at bounding box center [569, 399] width 552 height 43
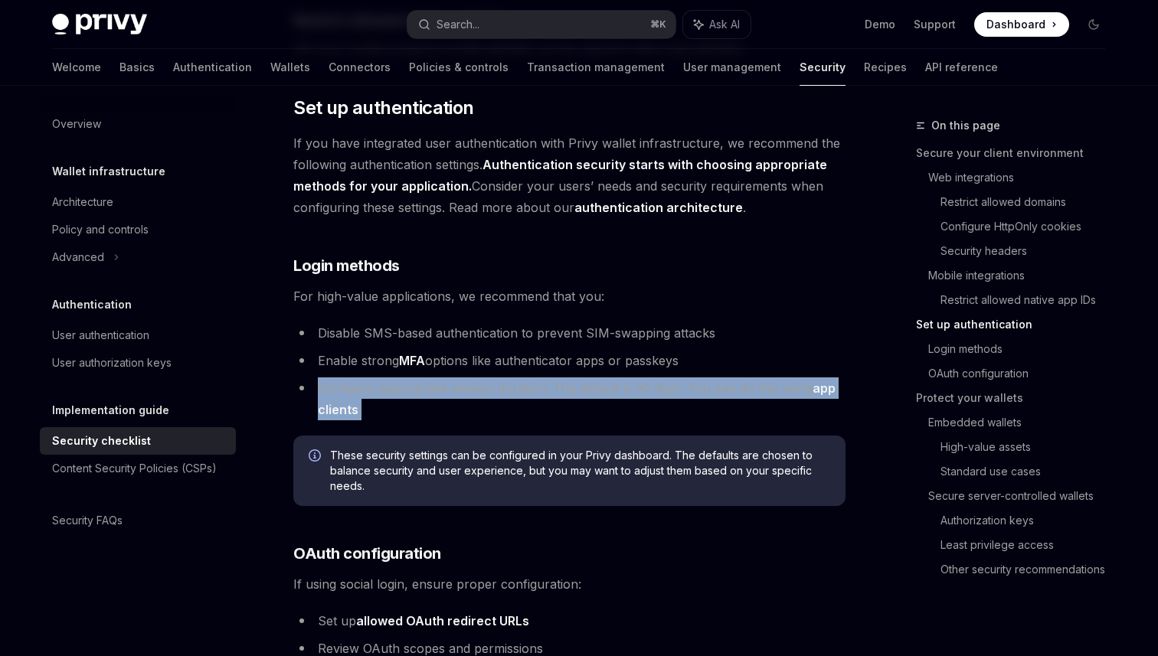
click at [456, 378] on li "Configure appropriate session duration. The default is 30 days. You can do this…" at bounding box center [569, 399] width 552 height 43
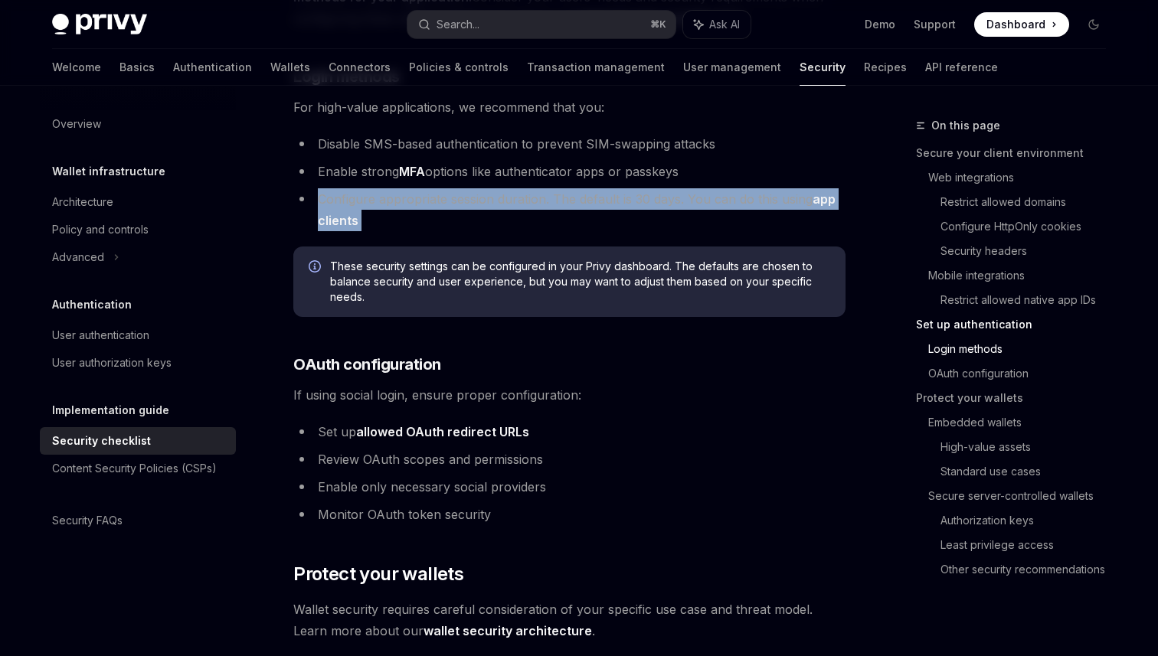
scroll to position [1439, 0]
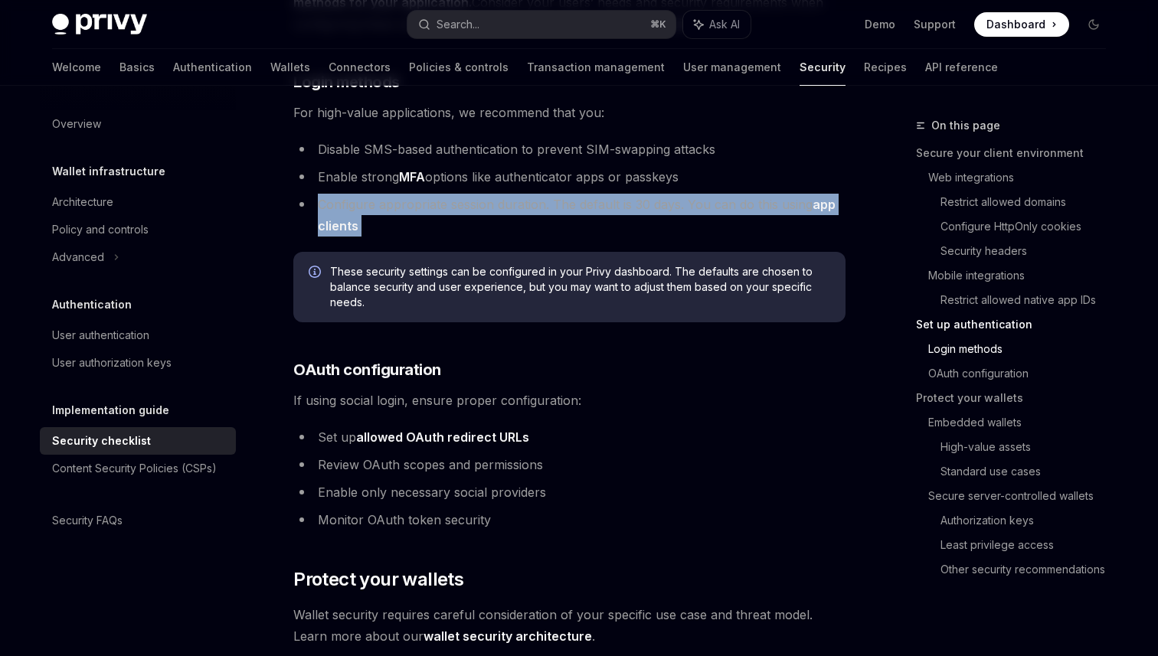
click at [539, 325] on div "Privy is a powerful library that enables you to provision powerful non-custodia…" at bounding box center [569, 655] width 552 height 3802
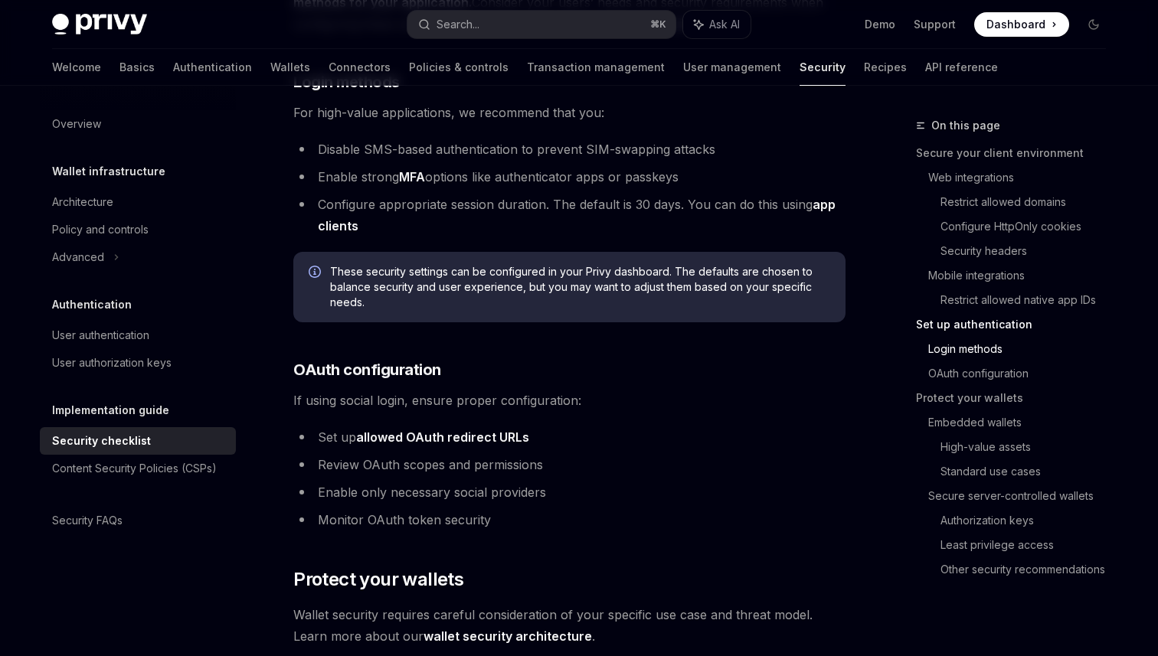
click at [823, 197] on link "app clients" at bounding box center [577, 216] width 518 height 38
type textarea "*"
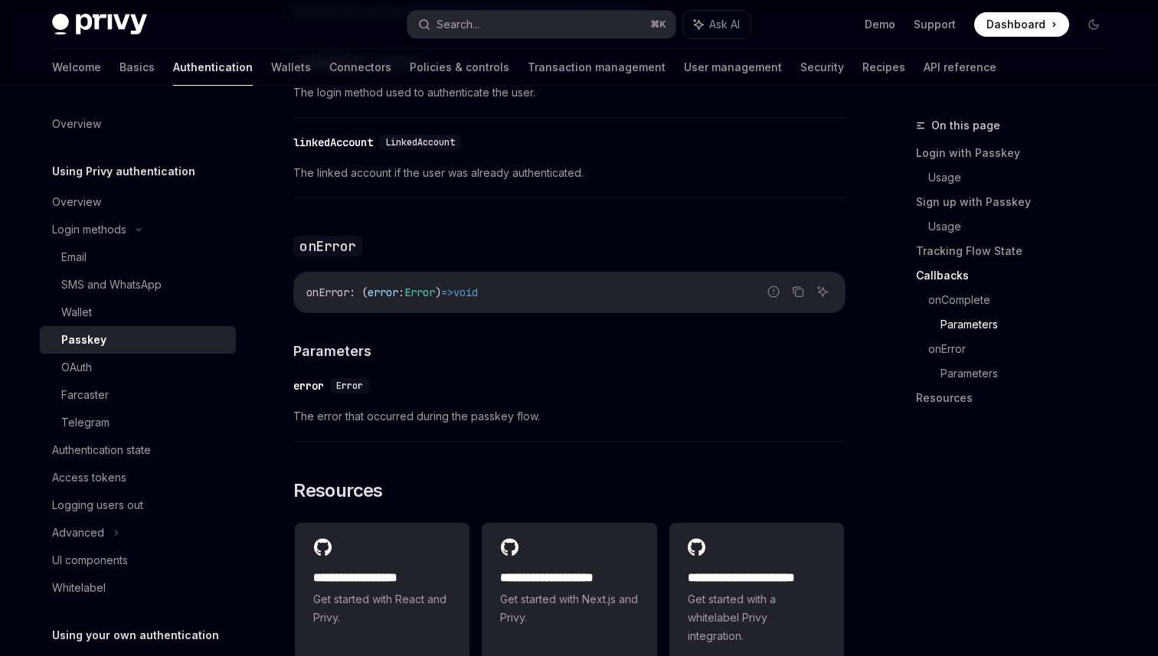
scroll to position [2674, 0]
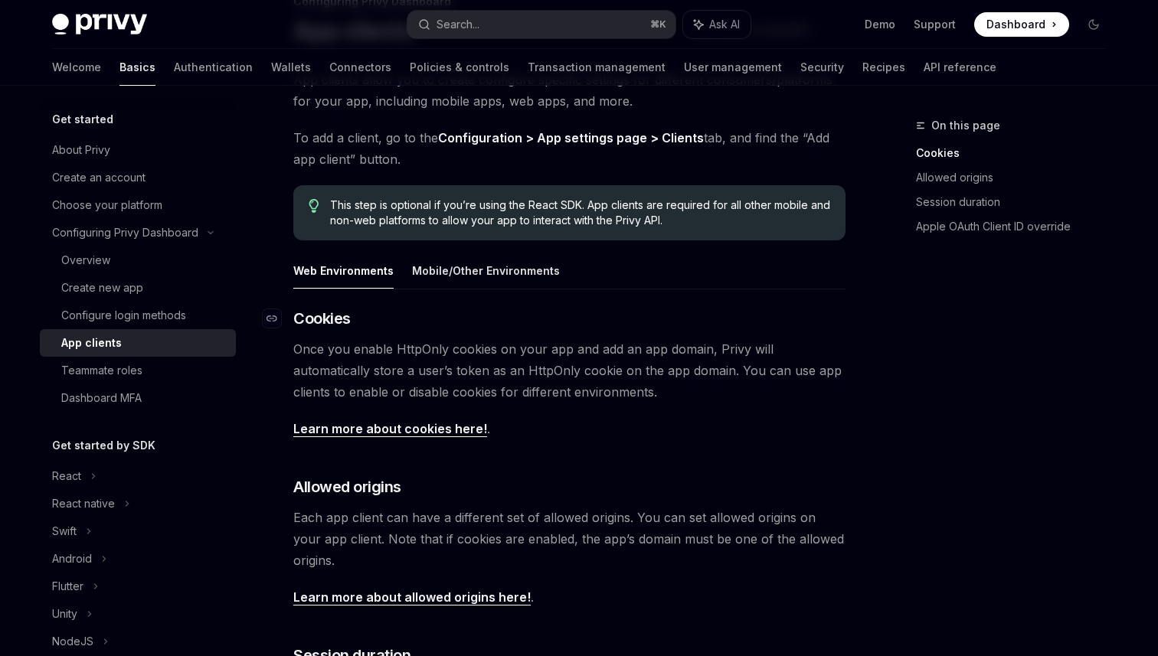
scroll to position [155, 0]
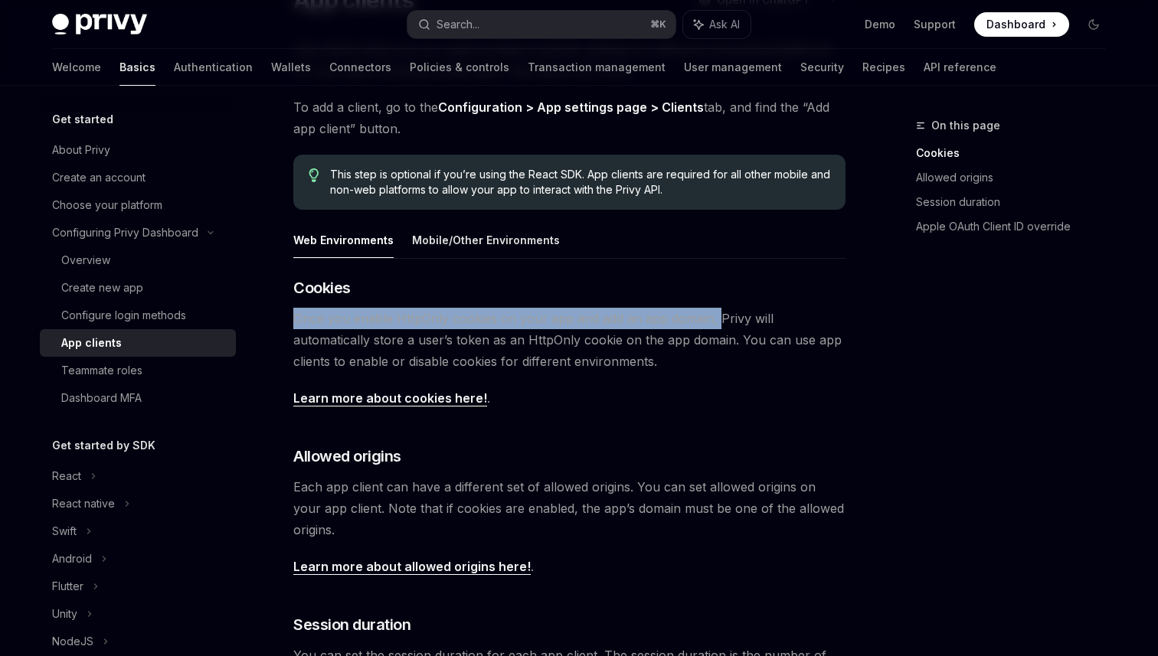
drag, startPoint x: 319, startPoint y: 321, endPoint x: 712, endPoint y: 316, distance: 392.2
click at [712, 316] on span "Once you enable HttpOnly cookies on your app and add an app domain, Privy will …" at bounding box center [569, 340] width 552 height 64
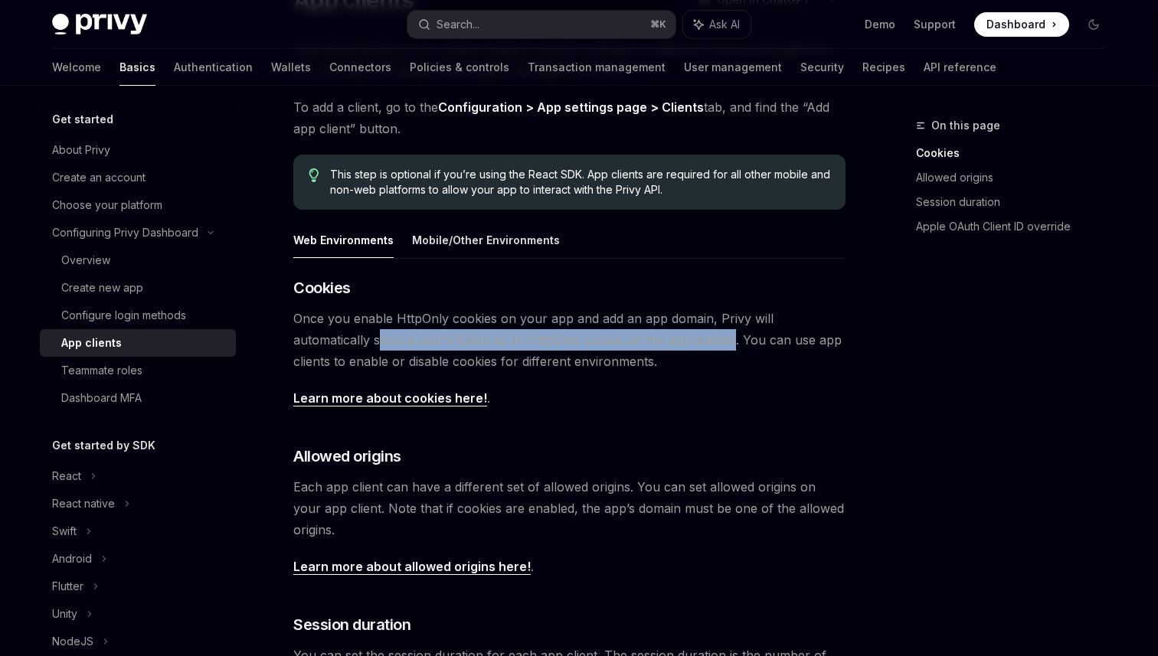
drag, startPoint x: 299, startPoint y: 344, endPoint x: 650, endPoint y: 345, distance: 350.8
click at [650, 345] on span "Once you enable HttpOnly cookies on your app and add an app domain, Privy will …" at bounding box center [569, 340] width 552 height 64
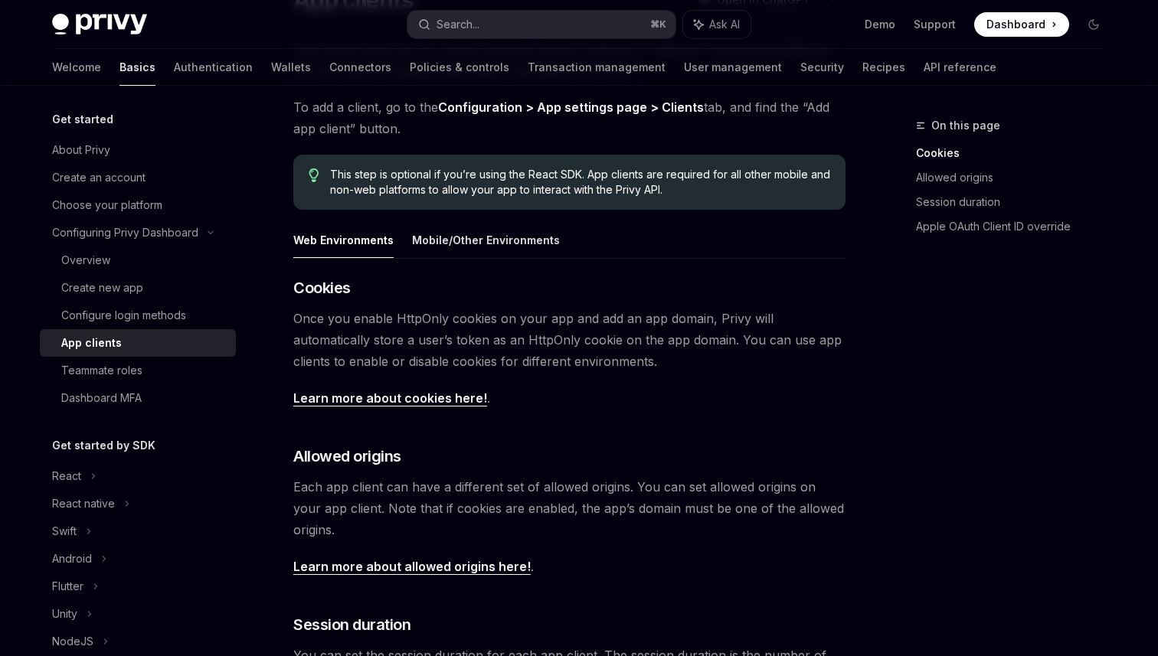
click at [650, 345] on span "Once you enable HttpOnly cookies on your app and add an app domain, Privy will …" at bounding box center [569, 340] width 552 height 64
click at [582, 343] on span "Once you enable HttpOnly cookies on your app and add an app domain, Privy will …" at bounding box center [569, 340] width 552 height 64
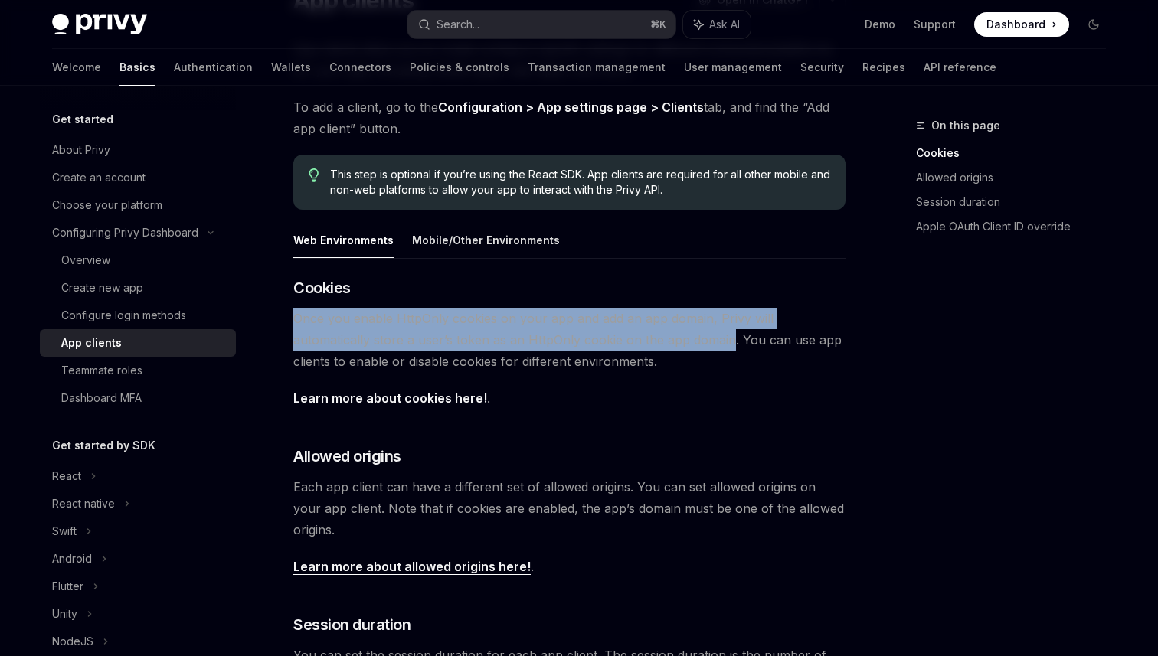
drag, startPoint x: 649, startPoint y: 338, endPoint x: 294, endPoint y: 313, distance: 355.5
click at [294, 313] on span "Once you enable HttpOnly cookies on your app and add an app domain, Privy will …" at bounding box center [569, 340] width 552 height 64
click at [470, 332] on span "Once you enable HttpOnly cookies on your app and add an app domain, Privy will …" at bounding box center [569, 340] width 552 height 64
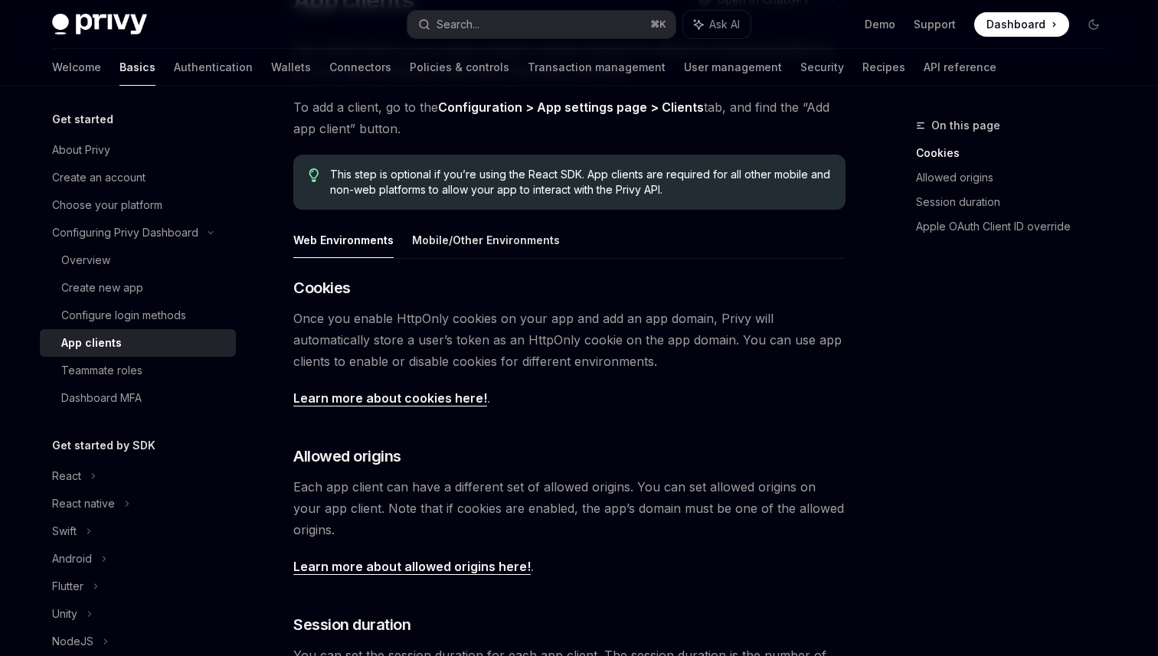
click at [410, 321] on span "Once you enable HttpOnly cookies on your app and add an app domain, Privy will …" at bounding box center [569, 340] width 552 height 64
click at [414, 322] on span "Once you enable HttpOnly cookies on your app and add an app domain, Privy will …" at bounding box center [569, 340] width 552 height 64
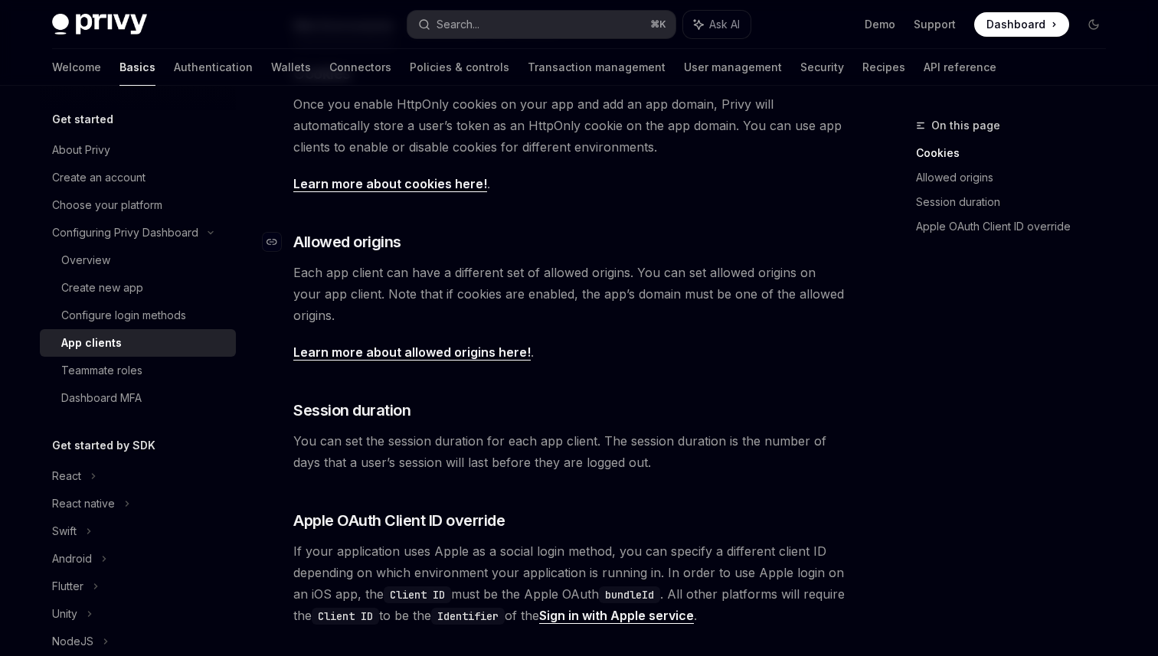
click at [360, 248] on span "Allowed origins" at bounding box center [347, 241] width 108 height 21
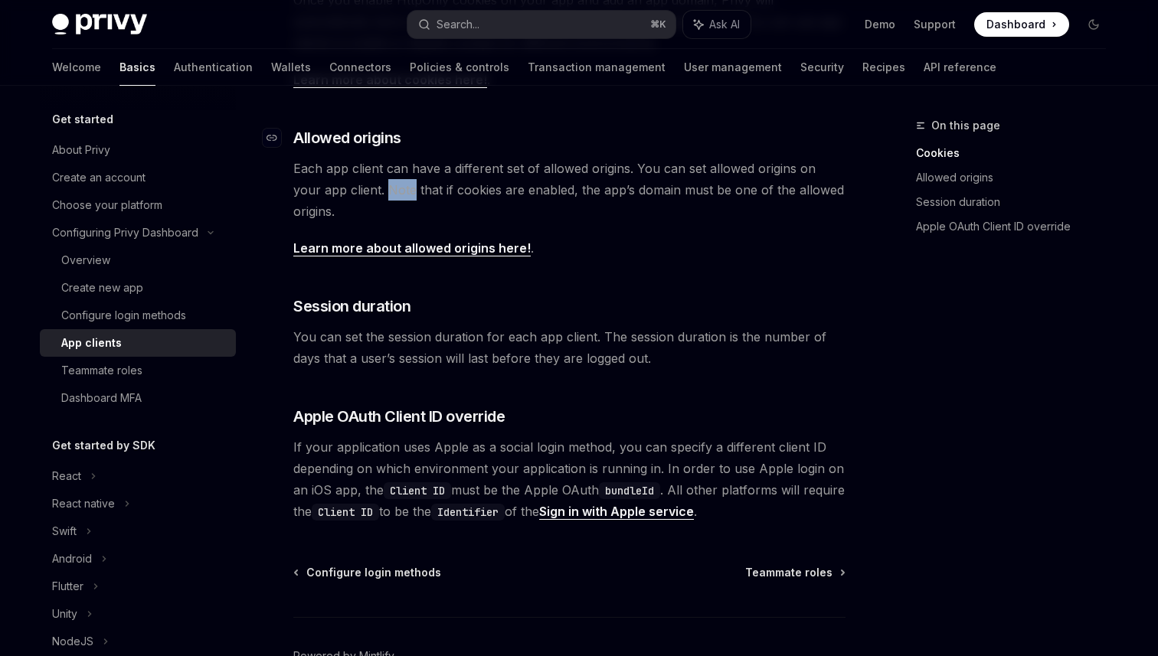
click at [360, 248] on div "​ Cookies Once you enable HttpOnly cookies on your app and add an app domain, P…" at bounding box center [569, 241] width 552 height 564
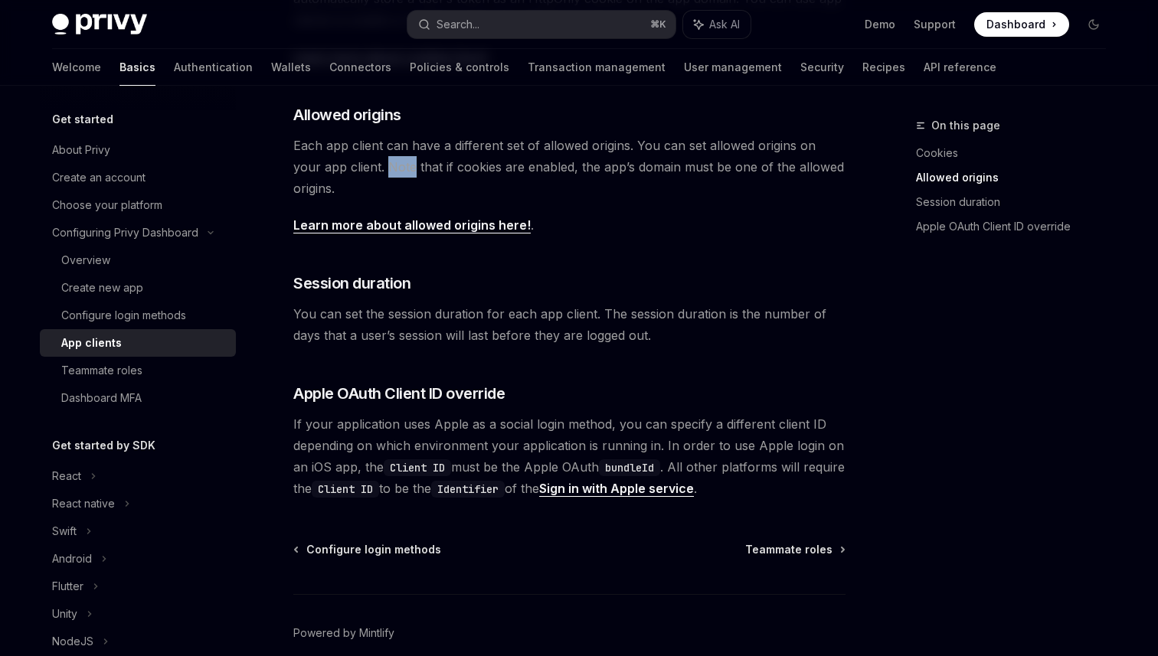
scroll to position [502, 0]
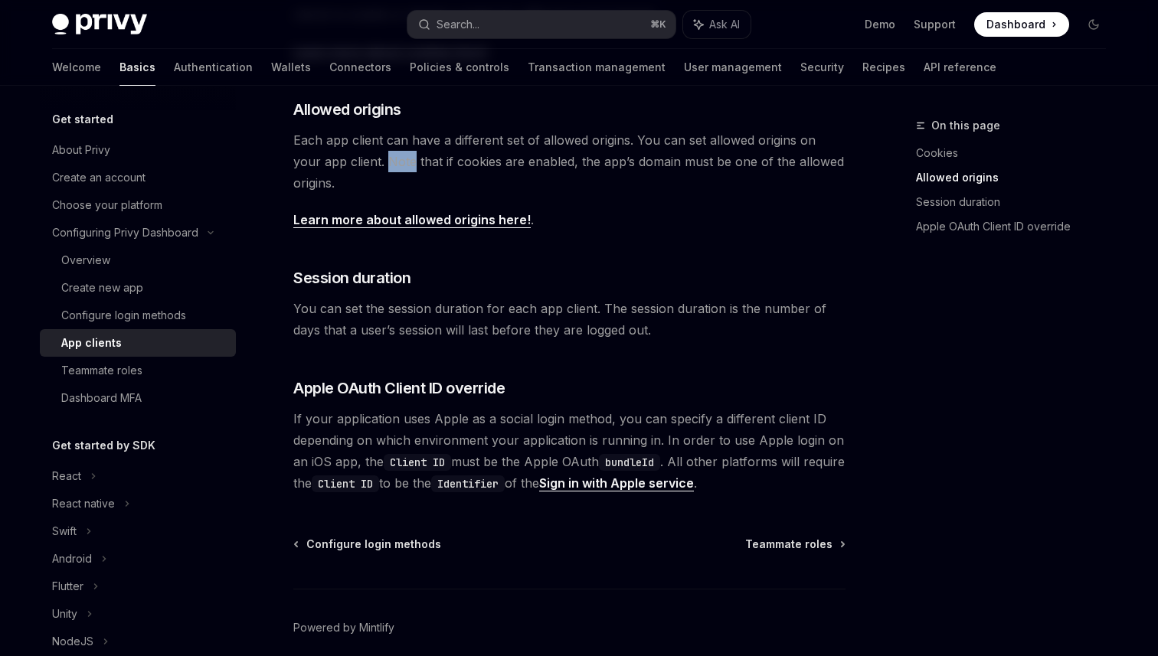
click at [491, 160] on span "Each app client can have a different set of allowed origins. You can set allowe…" at bounding box center [569, 161] width 552 height 64
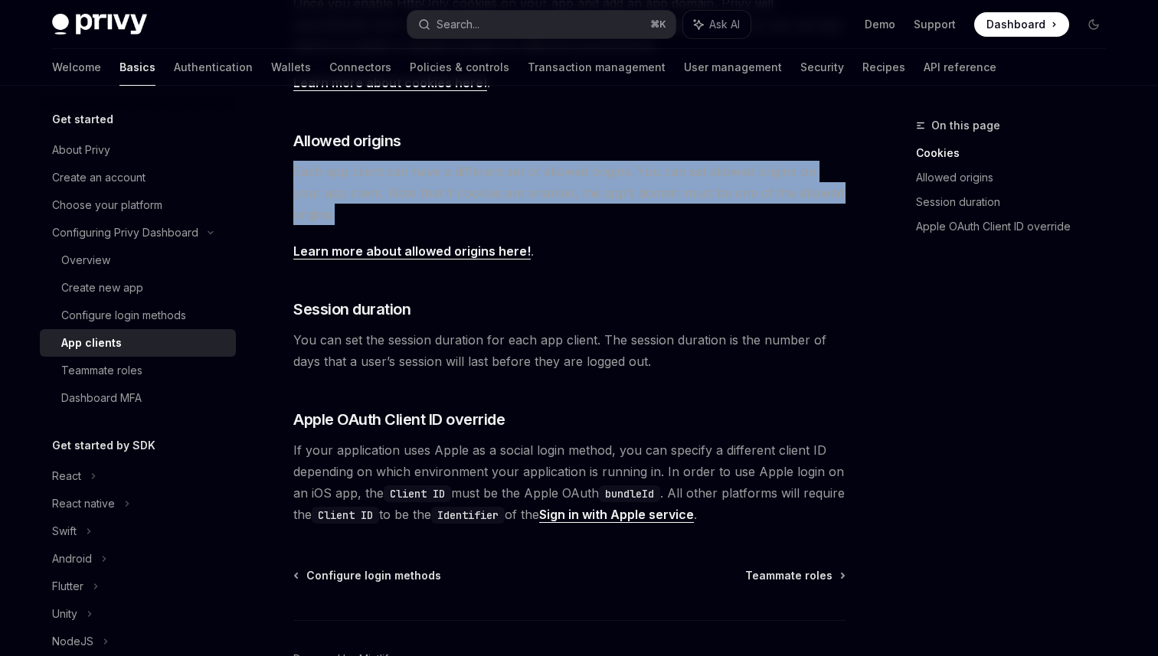
scroll to position [454, 0]
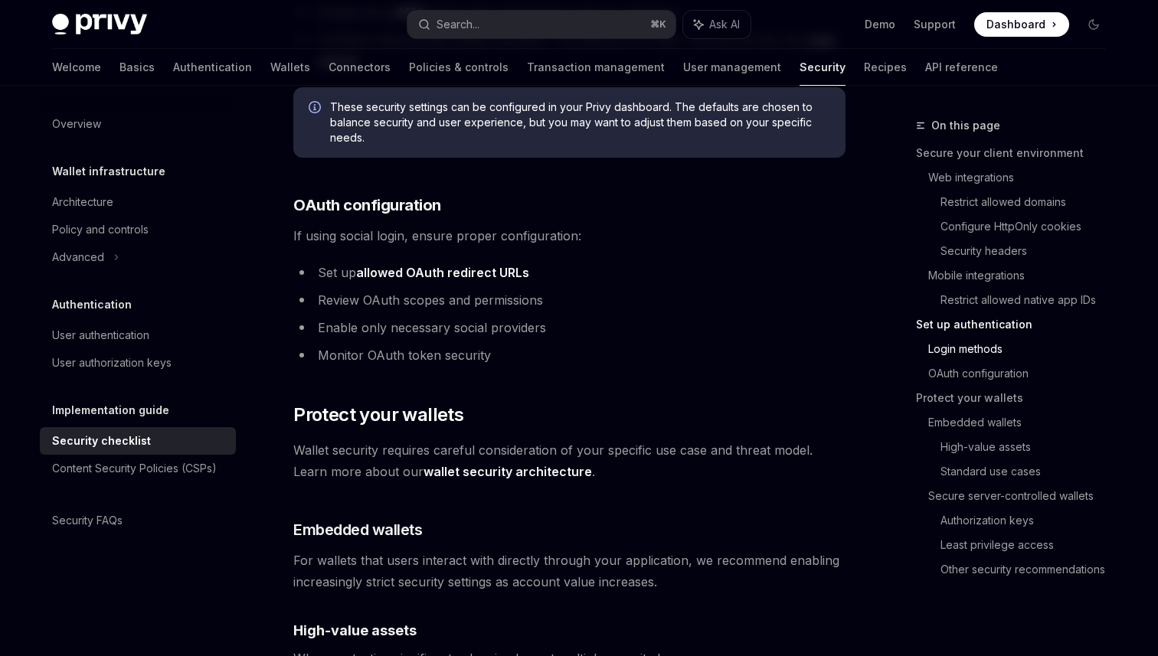
scroll to position [1605, 0]
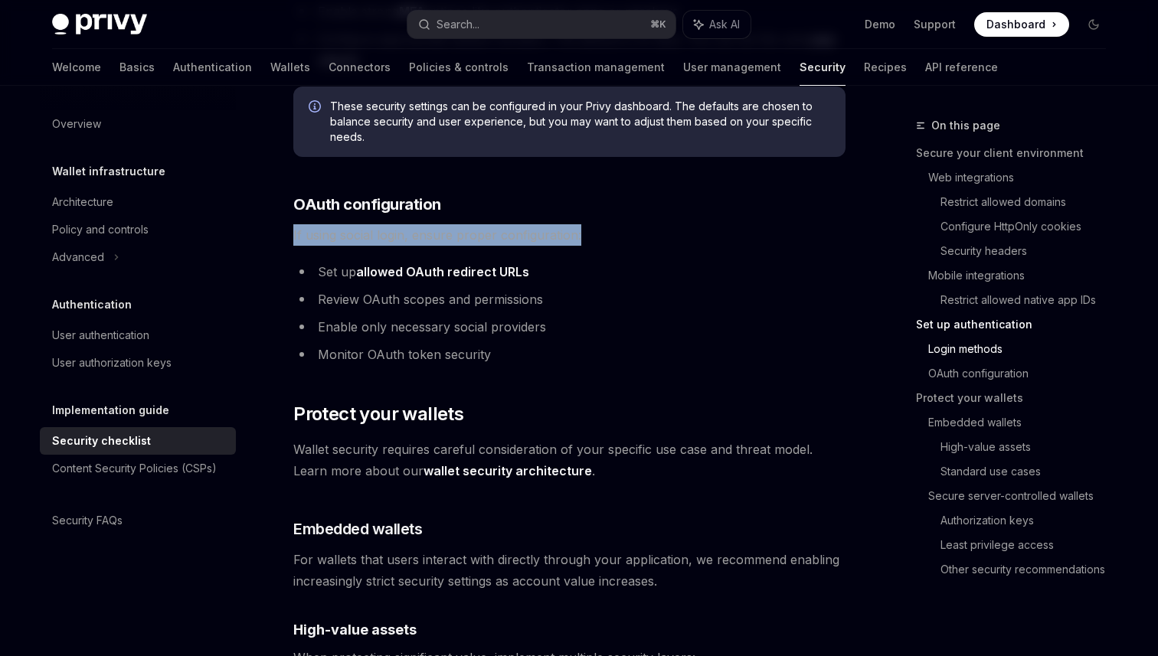
drag, startPoint x: 284, startPoint y: 211, endPoint x: 581, endPoint y: 218, distance: 296.5
click at [581, 218] on div "Implementation guide Security checklist OpenAI Open in ChatGPT OpenAI Open in C…" at bounding box center [426, 565] width 846 height 4106
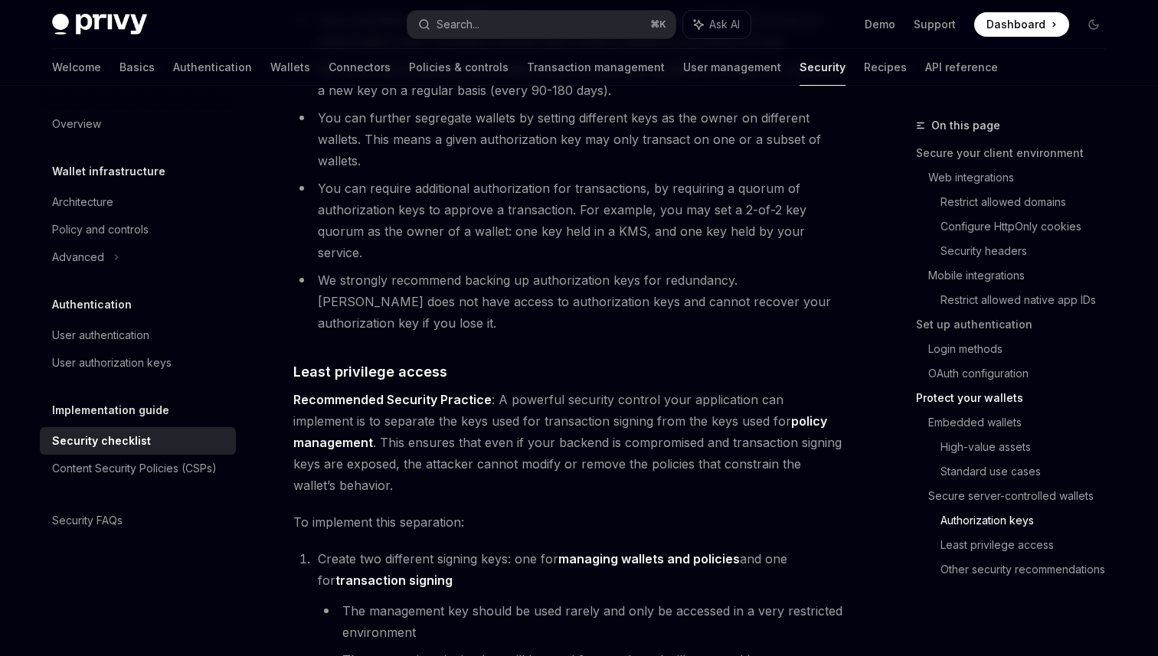
scroll to position [2786, 0]
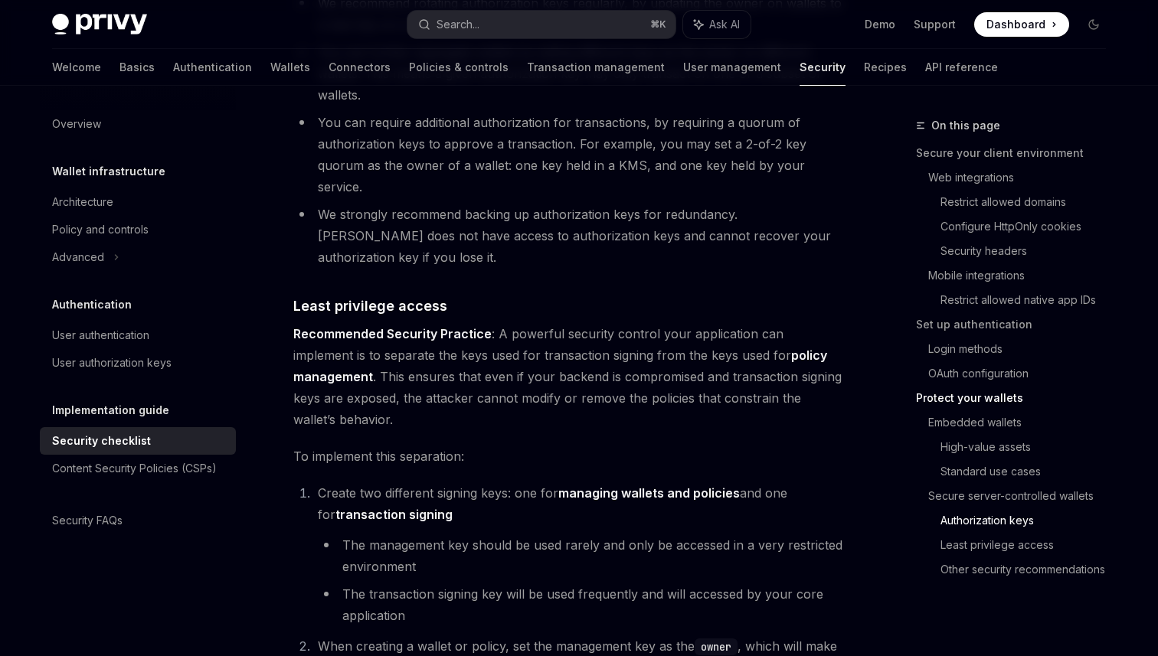
click at [456, 326] on strong "Recommended Security Practice" at bounding box center [392, 333] width 198 height 15
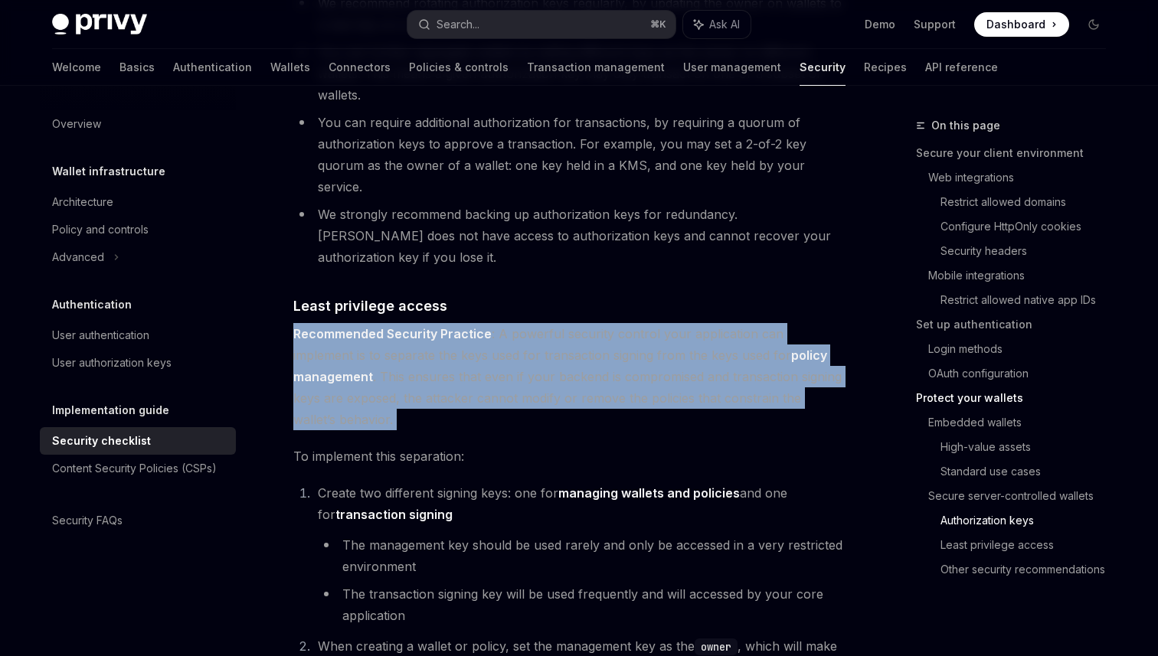
click at [456, 326] on strong "Recommended Security Practice" at bounding box center [392, 333] width 198 height 15
click at [514, 323] on span "Recommended Security Practice : A powerful security control your application ca…" at bounding box center [569, 376] width 552 height 107
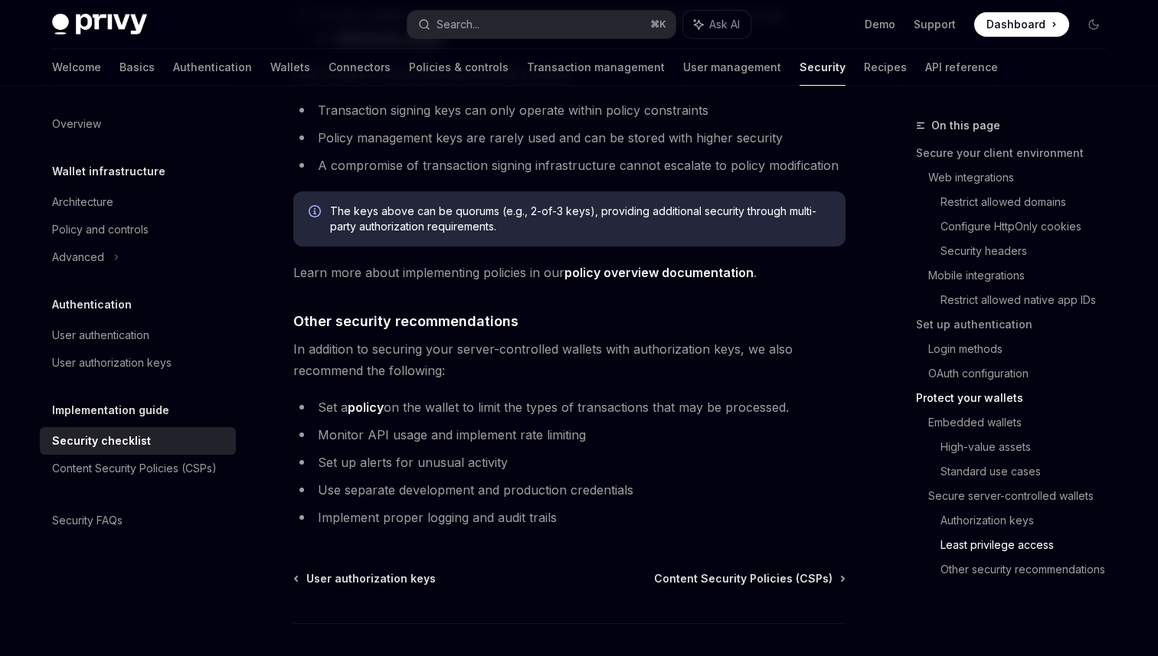
scroll to position [3472, 0]
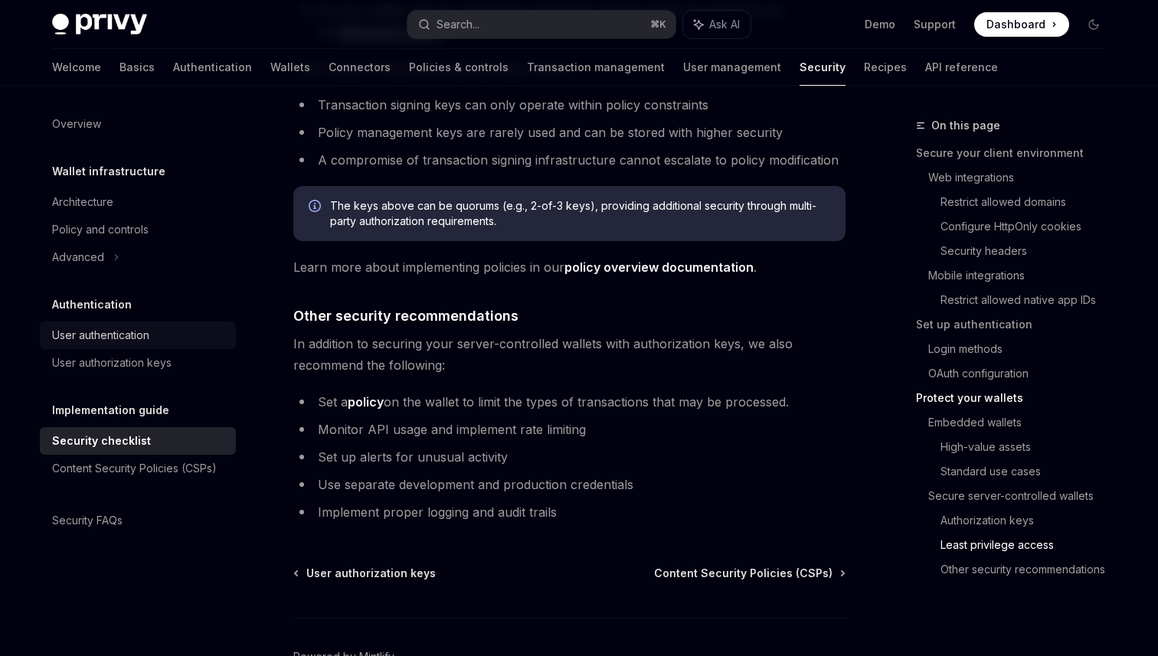
click at [116, 337] on div "User authentication" at bounding box center [100, 335] width 97 height 18
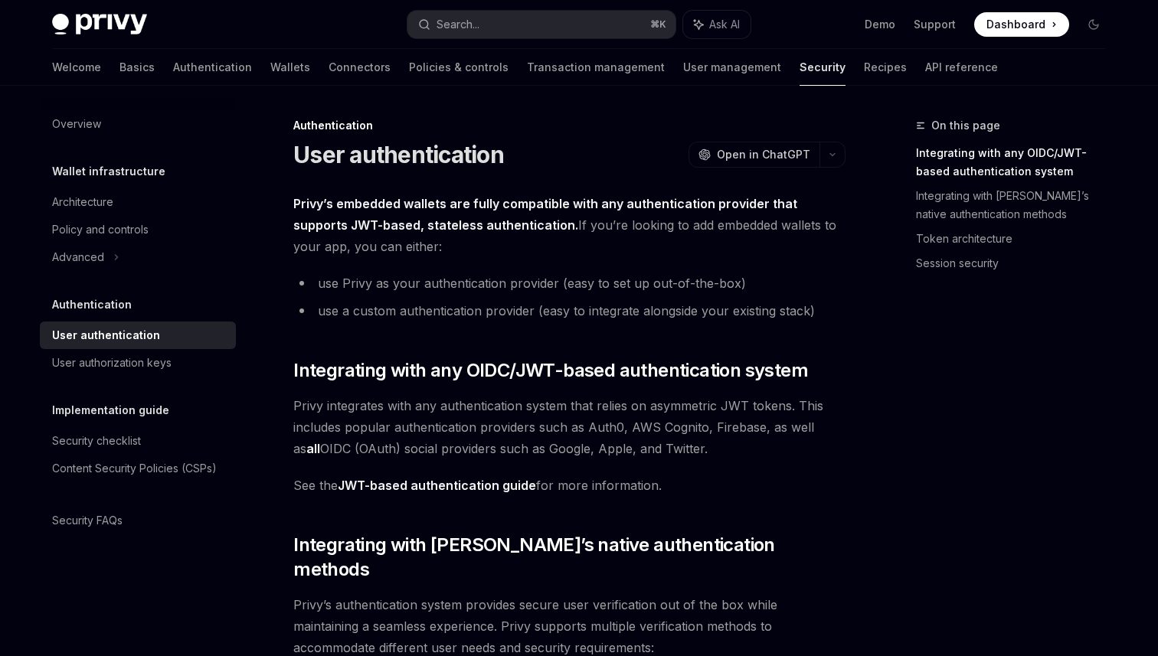
click at [378, 202] on strong "Privy’s embedded wallets are fully compatible with any authentication provider …" at bounding box center [545, 214] width 504 height 37
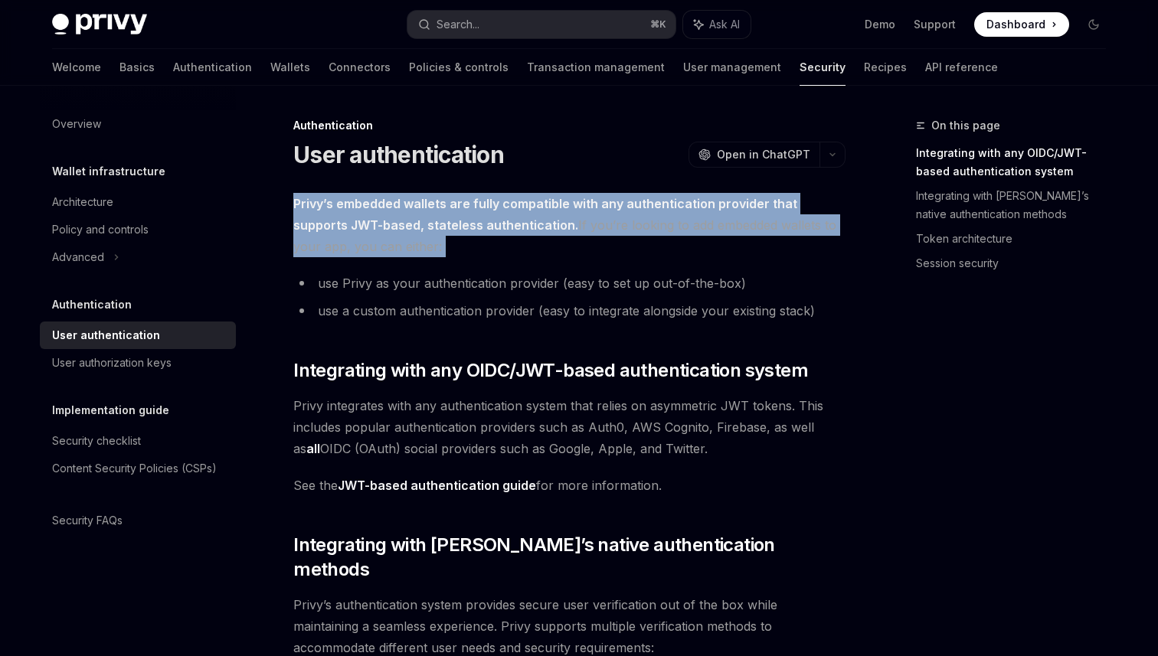
click at [378, 202] on strong "Privy’s embedded wallets are fully compatible with any authentication provider …" at bounding box center [545, 214] width 504 height 37
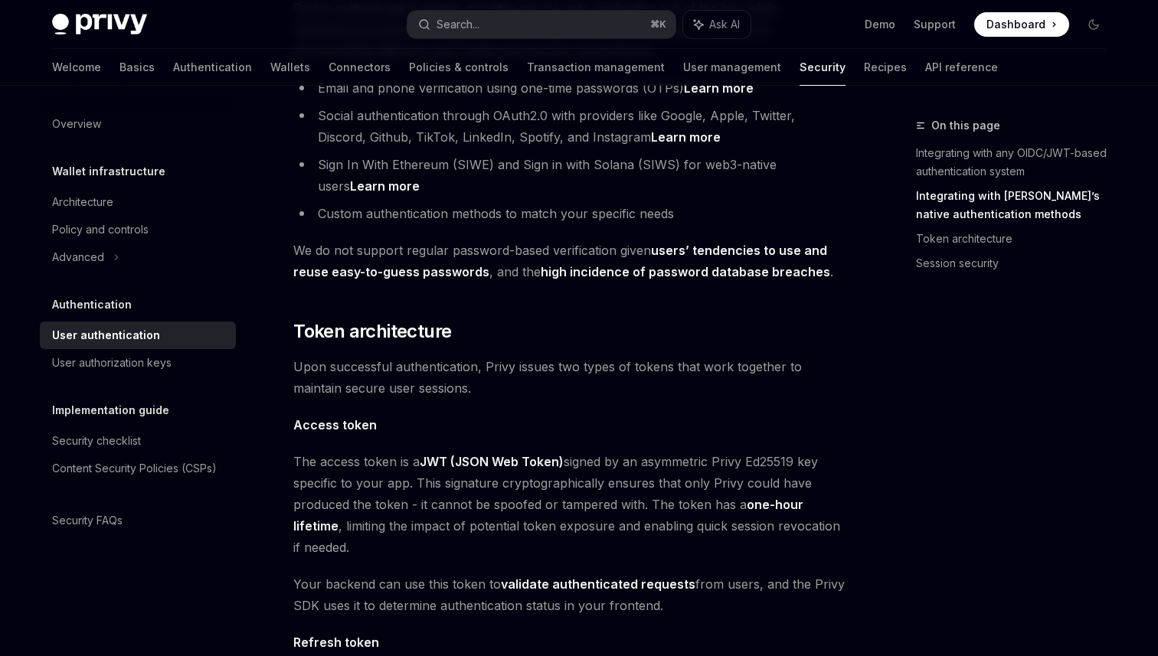
scroll to position [690, 0]
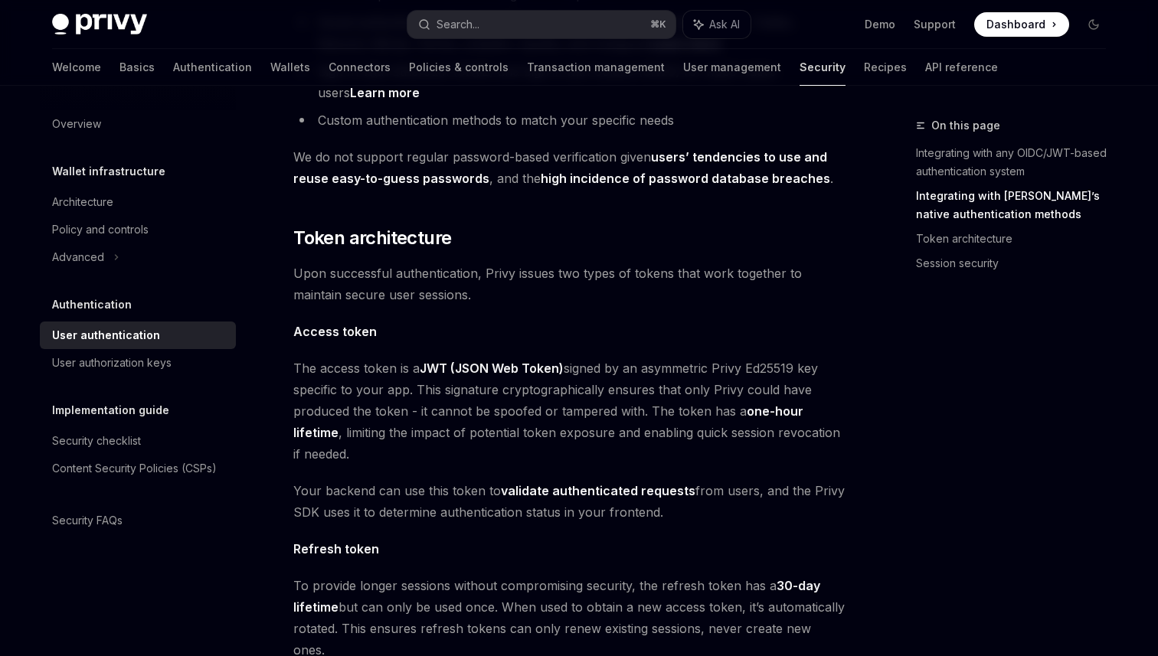
click at [800, 74] on link "Security" at bounding box center [823, 67] width 46 height 37
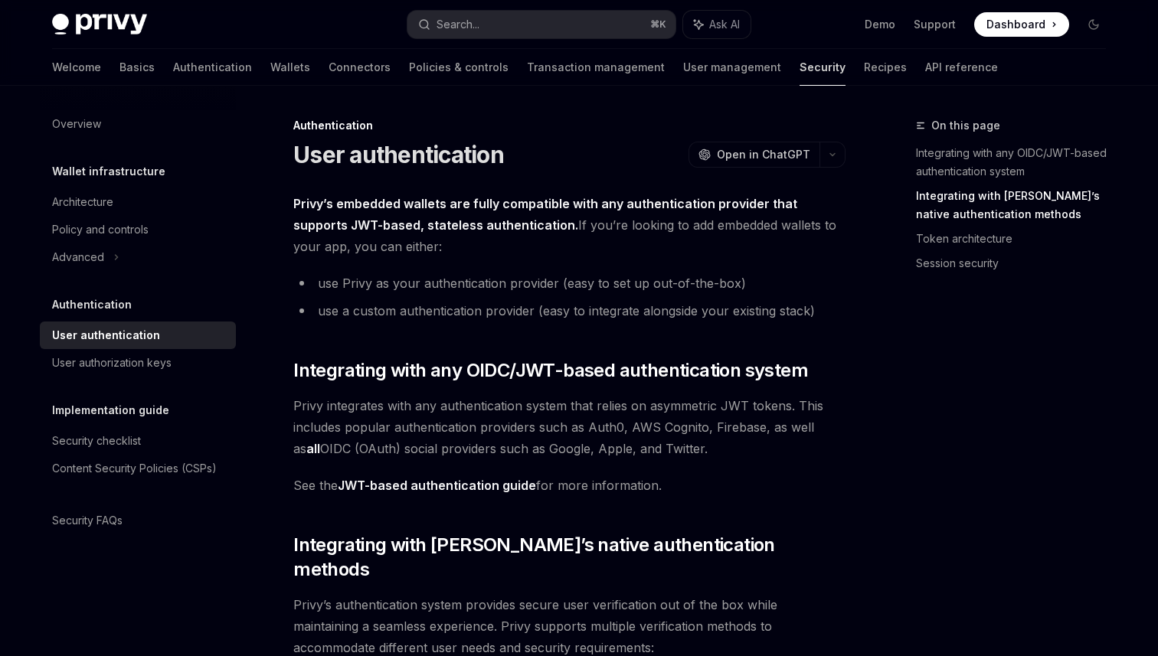
type textarea "*"
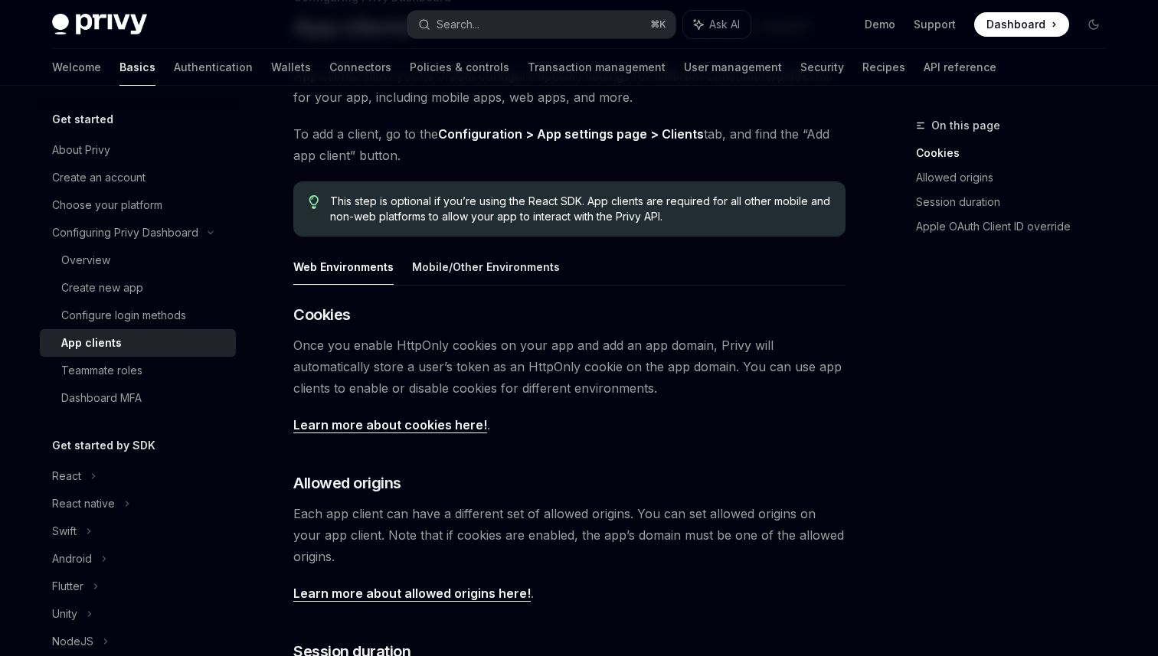
scroll to position [286, 0]
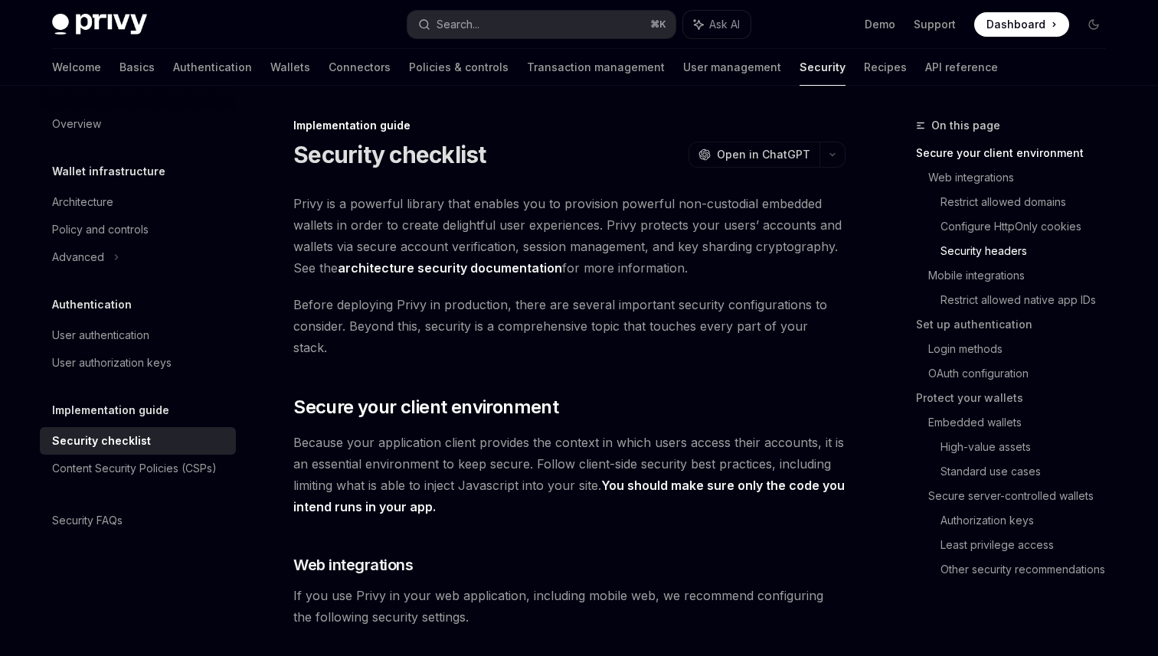
scroll to position [849, 0]
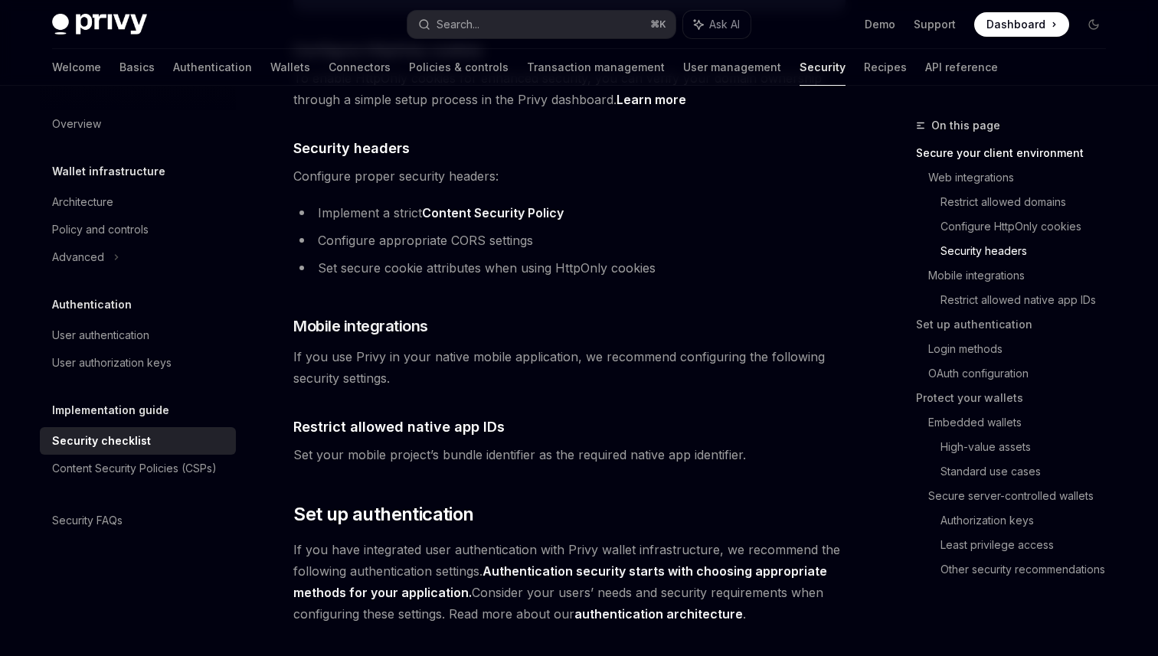
click at [467, 205] on link "Content Security Policy" at bounding box center [493, 213] width 142 height 16
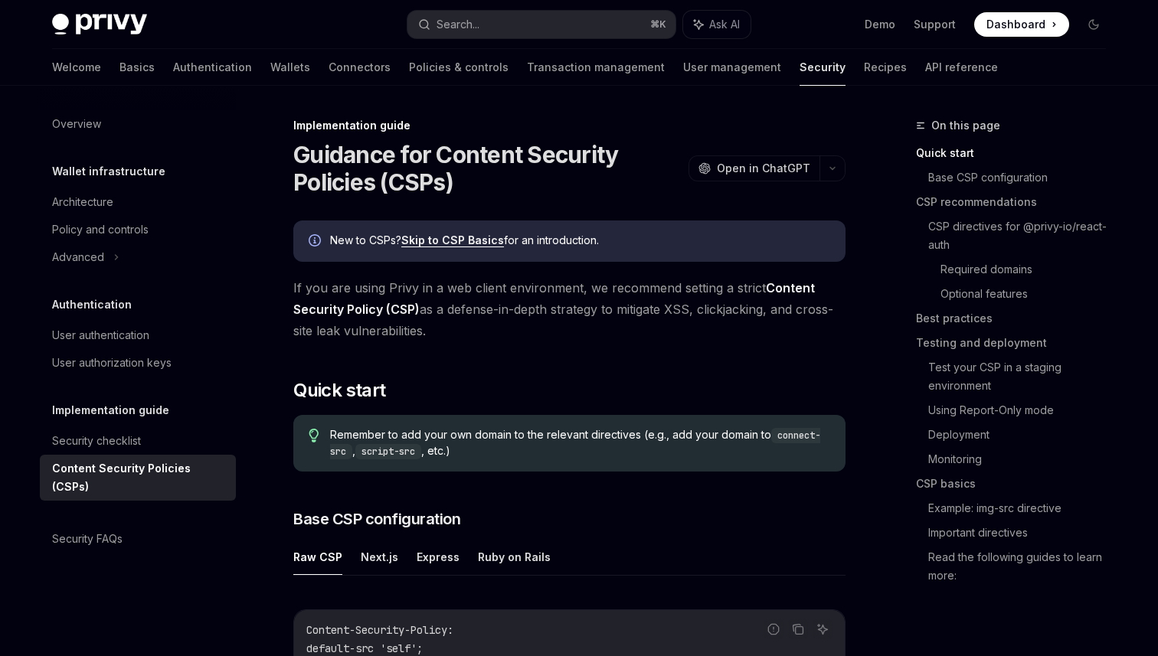
click at [376, 240] on div "New to CSPs? Skip to CSP Basics for an introduction." at bounding box center [580, 241] width 500 height 17
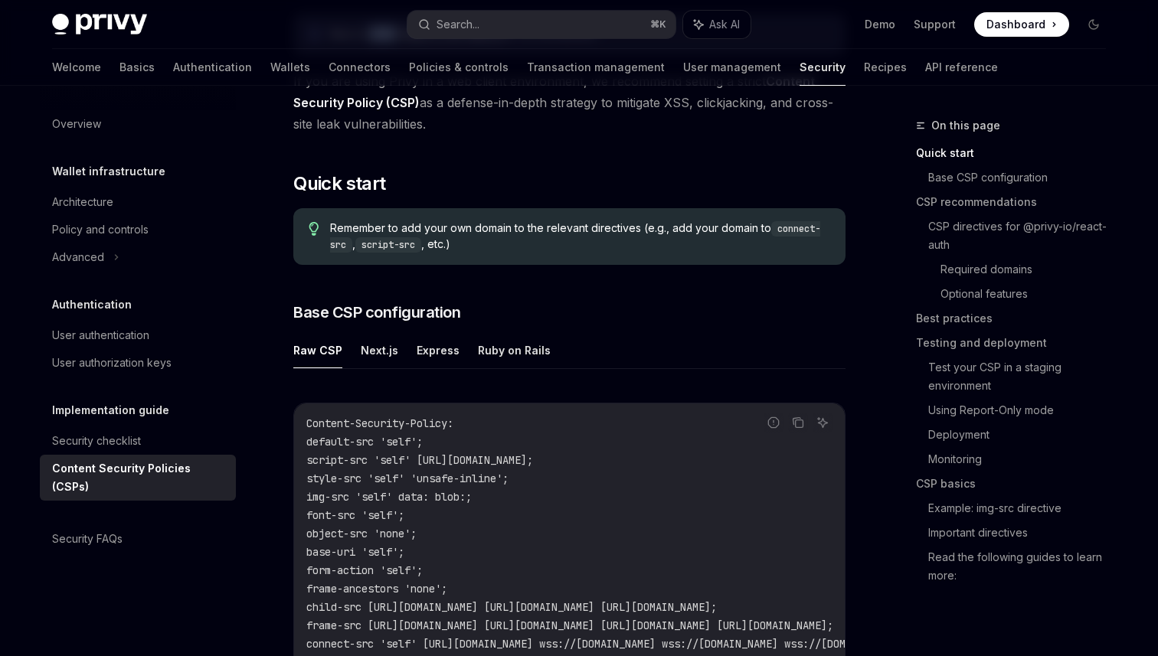
scroll to position [268, 0]
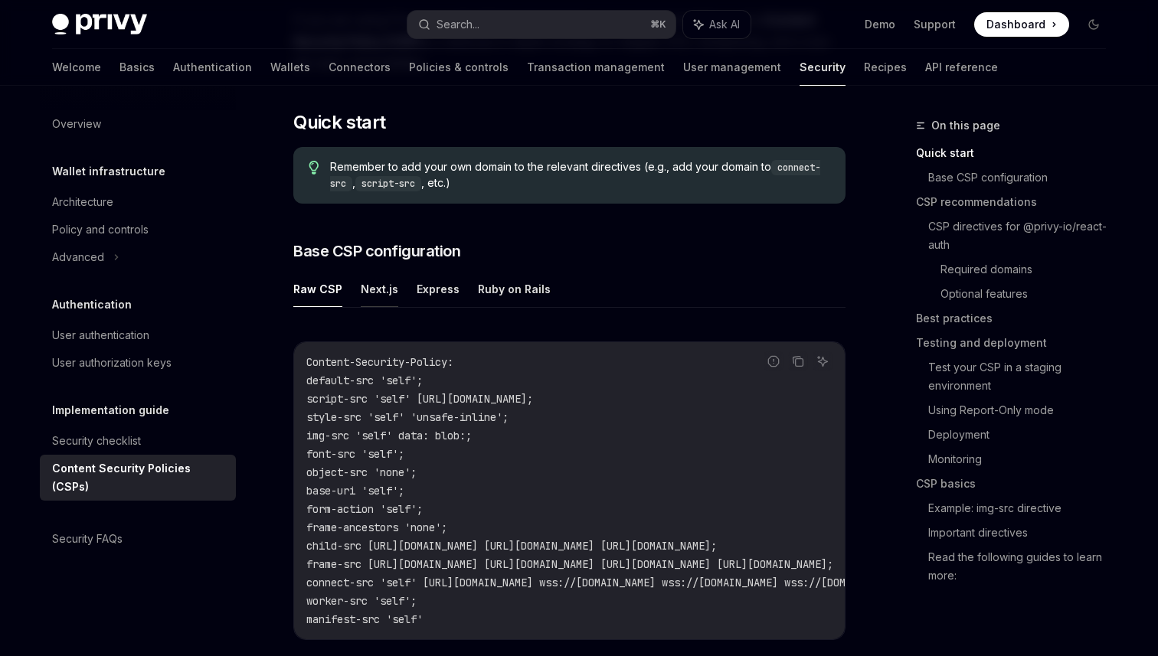
click at [384, 288] on button "Next.js" at bounding box center [380, 289] width 38 height 36
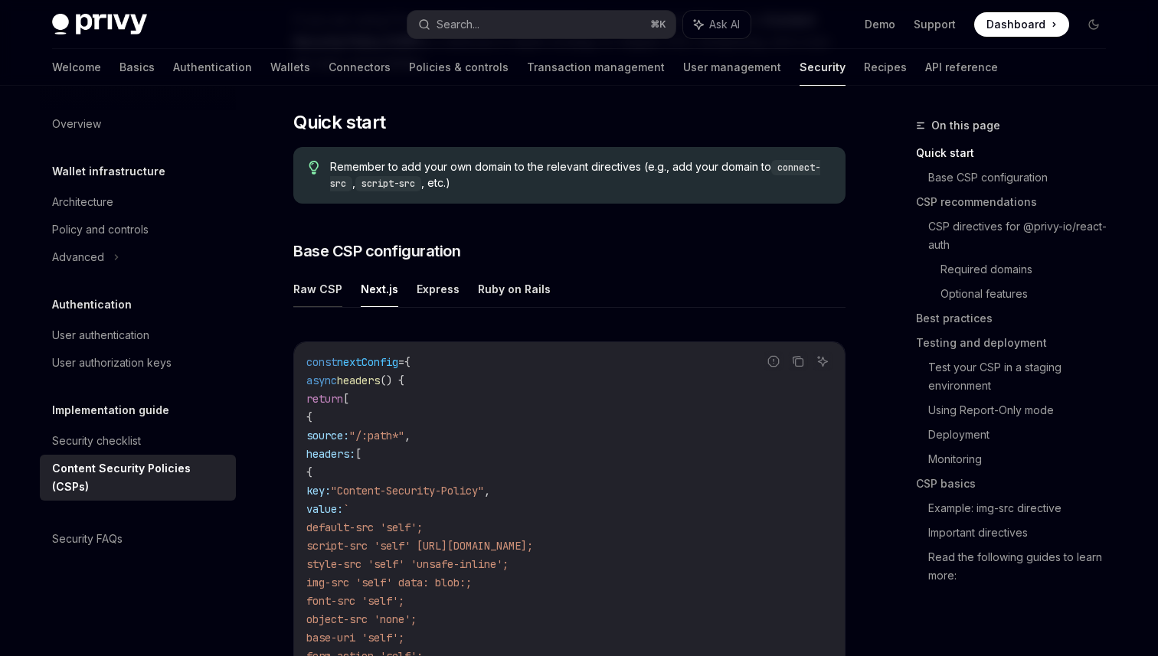
click at [323, 292] on button "Raw CSP" at bounding box center [317, 289] width 49 height 36
type textarea "*"
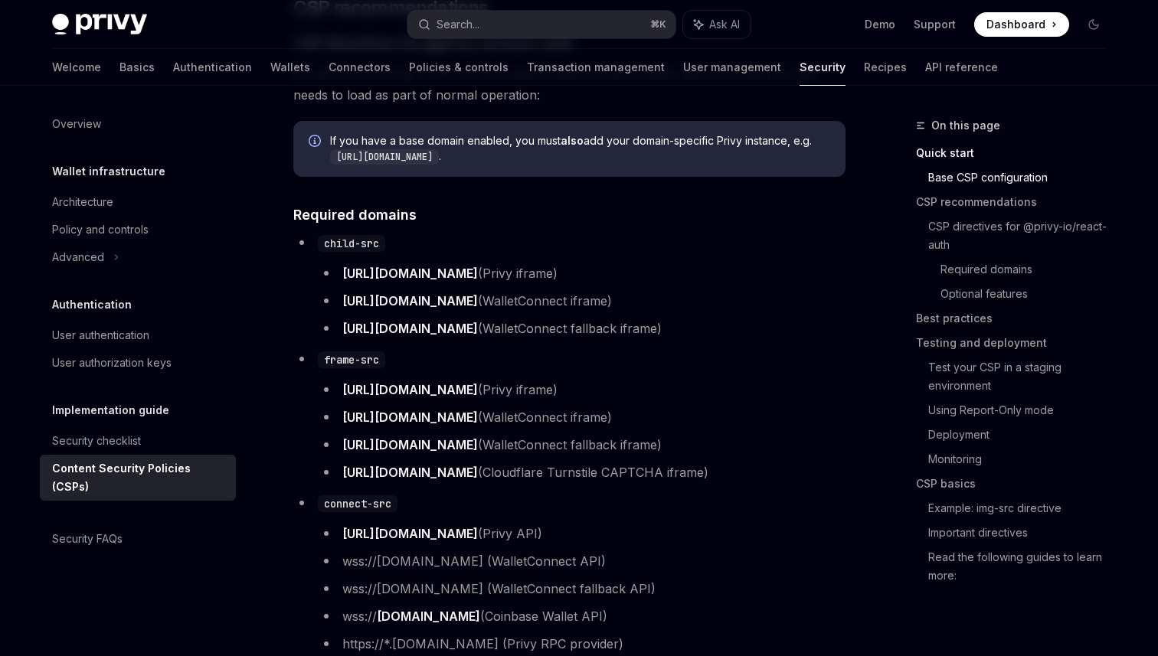
scroll to position [1082, 0]
